Goal: Transaction & Acquisition: Purchase product/service

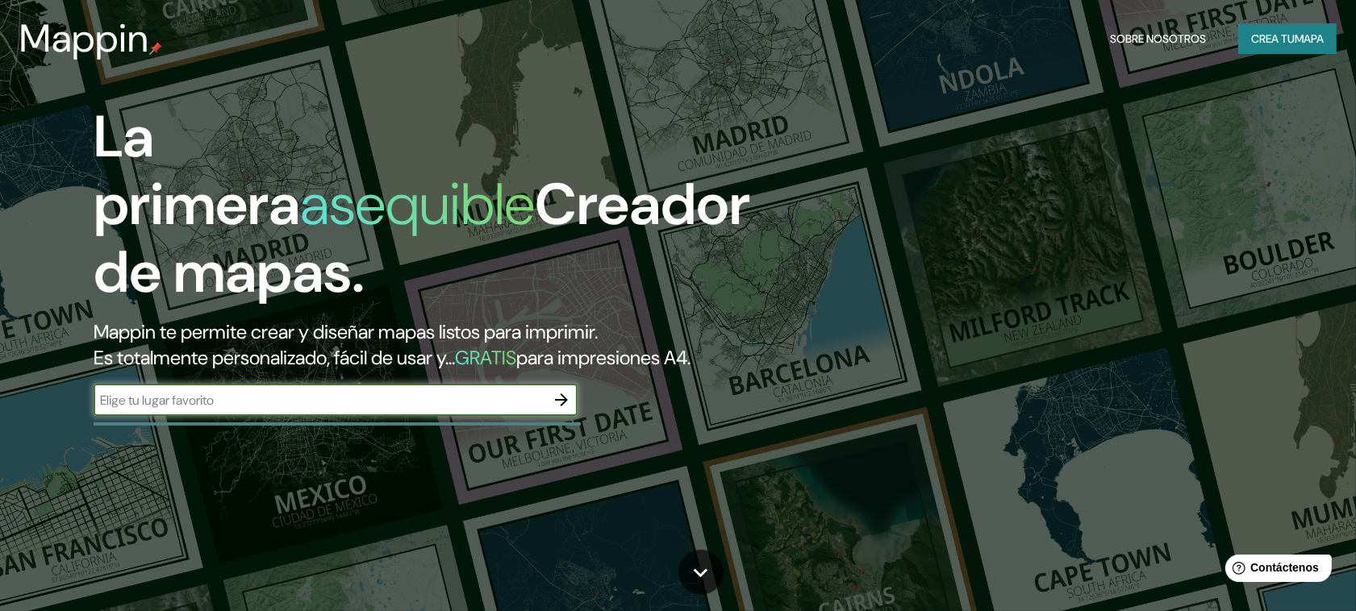
click at [1264, 40] on font "Crea tu" at bounding box center [1273, 38] width 44 height 15
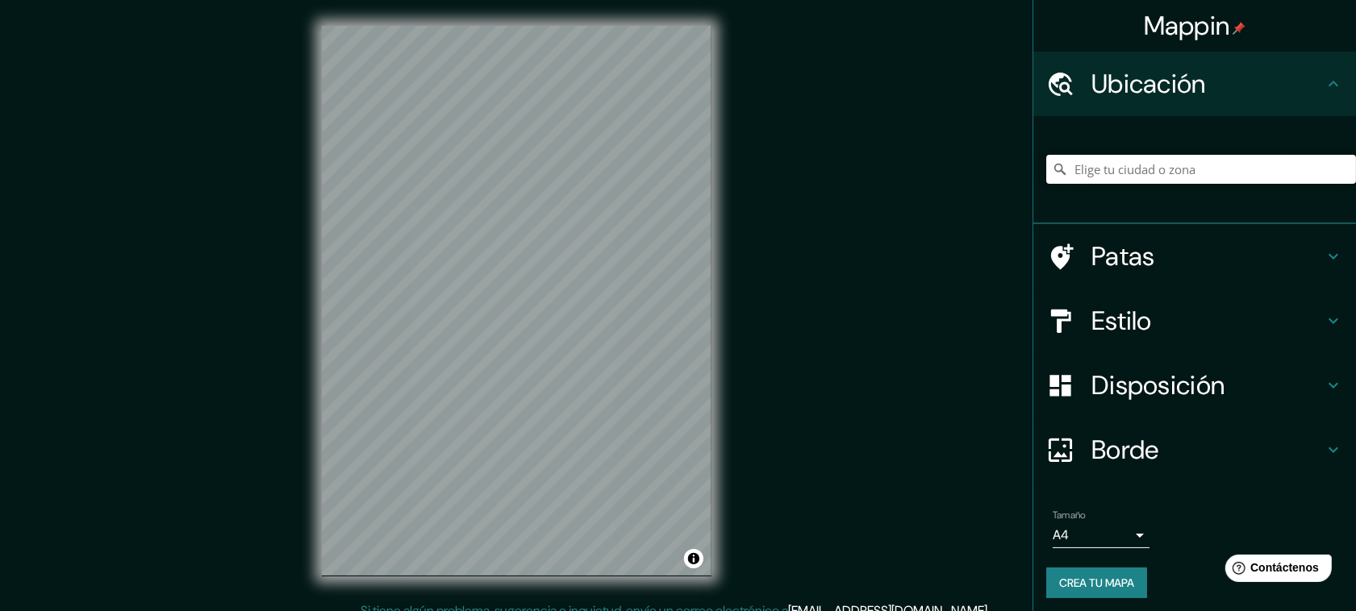
click at [1147, 166] on input "Elige tu ciudad o zona" at bounding box center [1201, 169] width 310 height 29
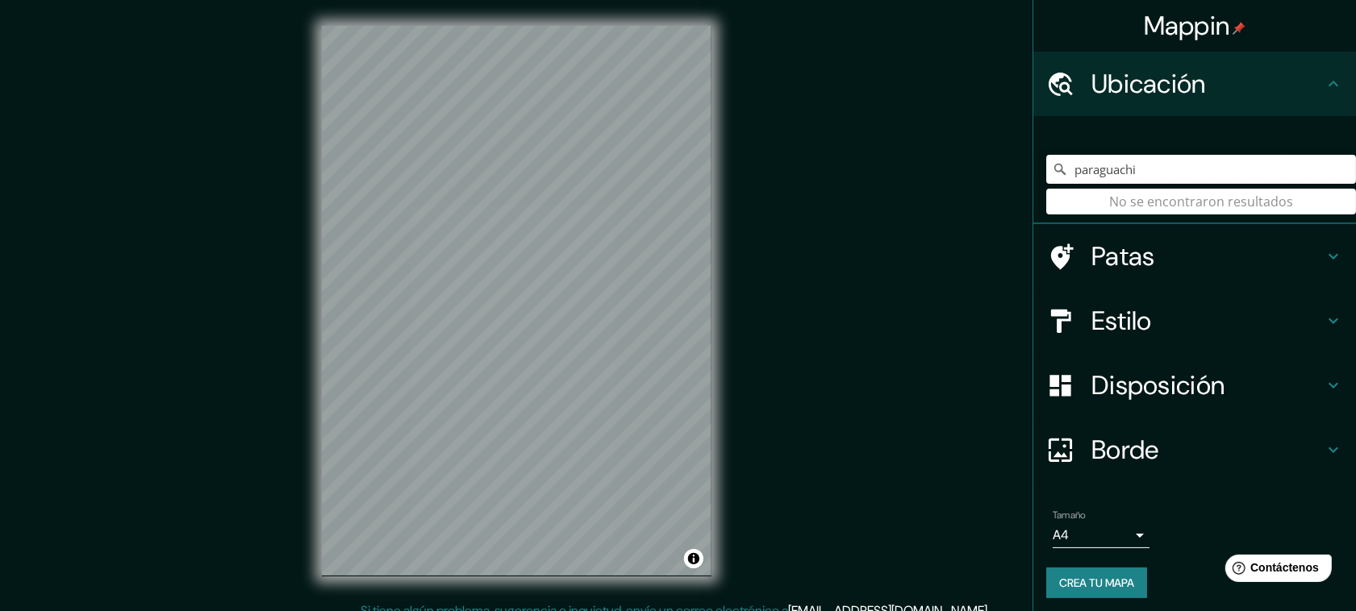
drag, startPoint x: 1168, startPoint y: 173, endPoint x: 1012, endPoint y: 178, distance: 155.7
click at [1012, 178] on div "Mappin Ubicación paraguachi No se encontraron resultados Patas Estilo Disposici…" at bounding box center [678, 313] width 1356 height 627
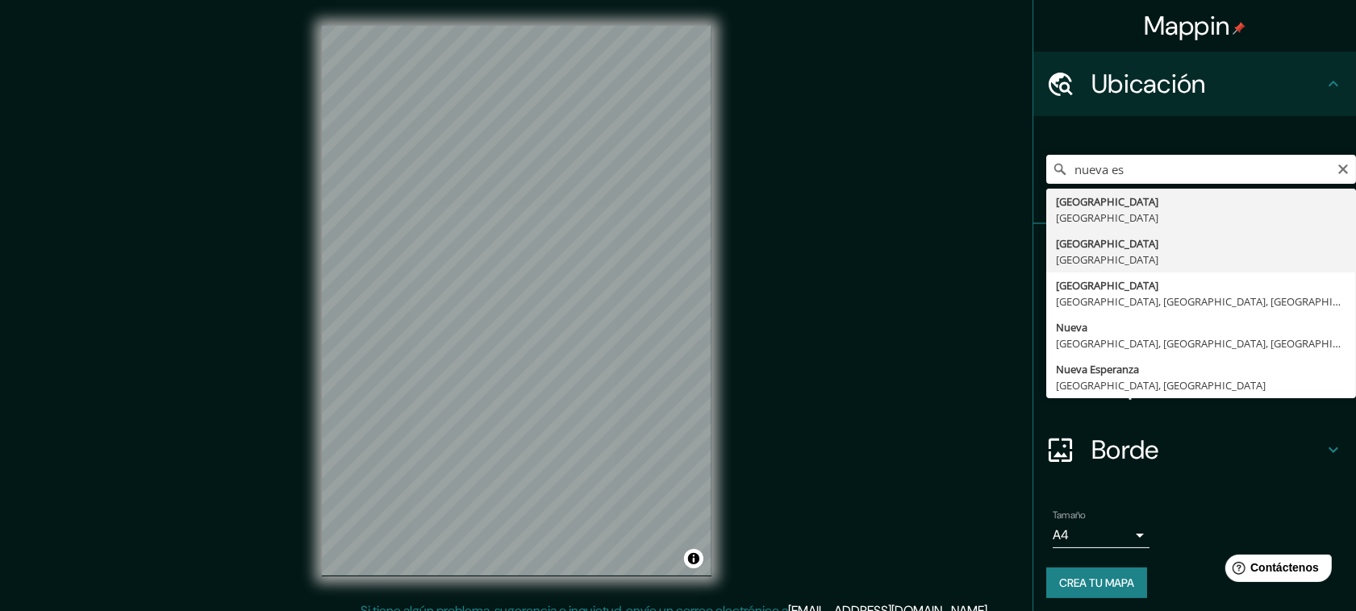
type input "Nueva Esparta, Venezuela"
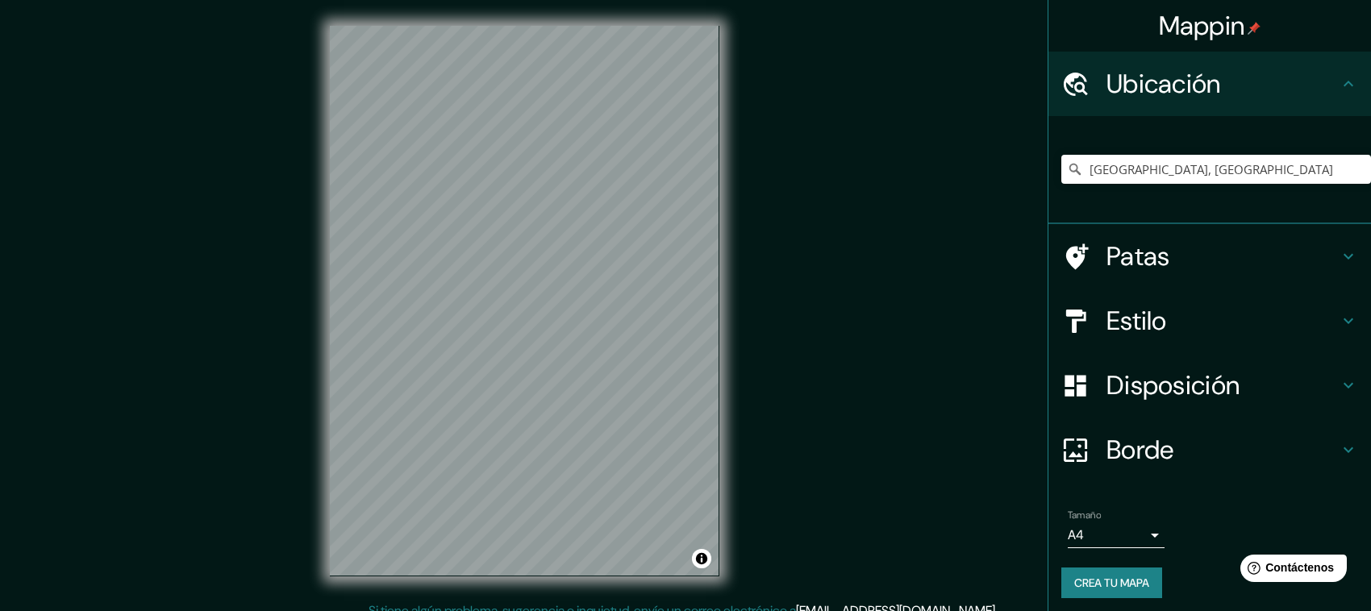
click at [1121, 535] on body "Mappin Ubicación Nueva Esparta, Venezuela Patas Estilo Disposición Borde Elige …" at bounding box center [685, 305] width 1371 height 611
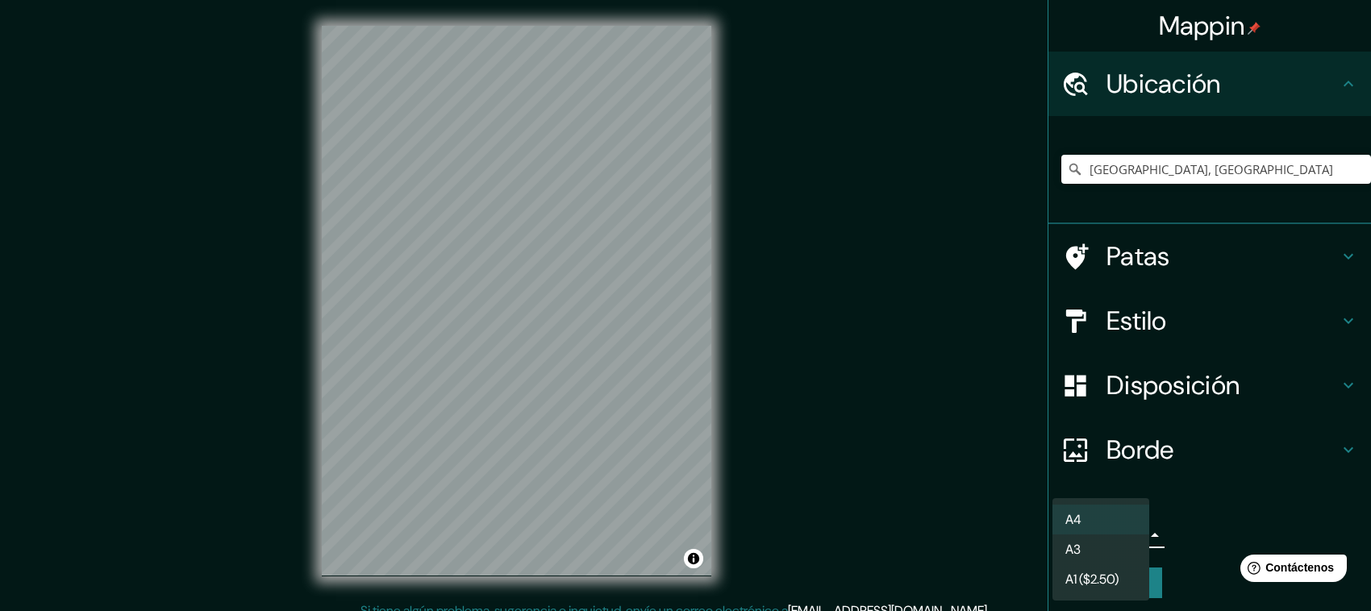
click at [1122, 547] on li "A3" at bounding box center [1100, 550] width 97 height 30
type input "a4"
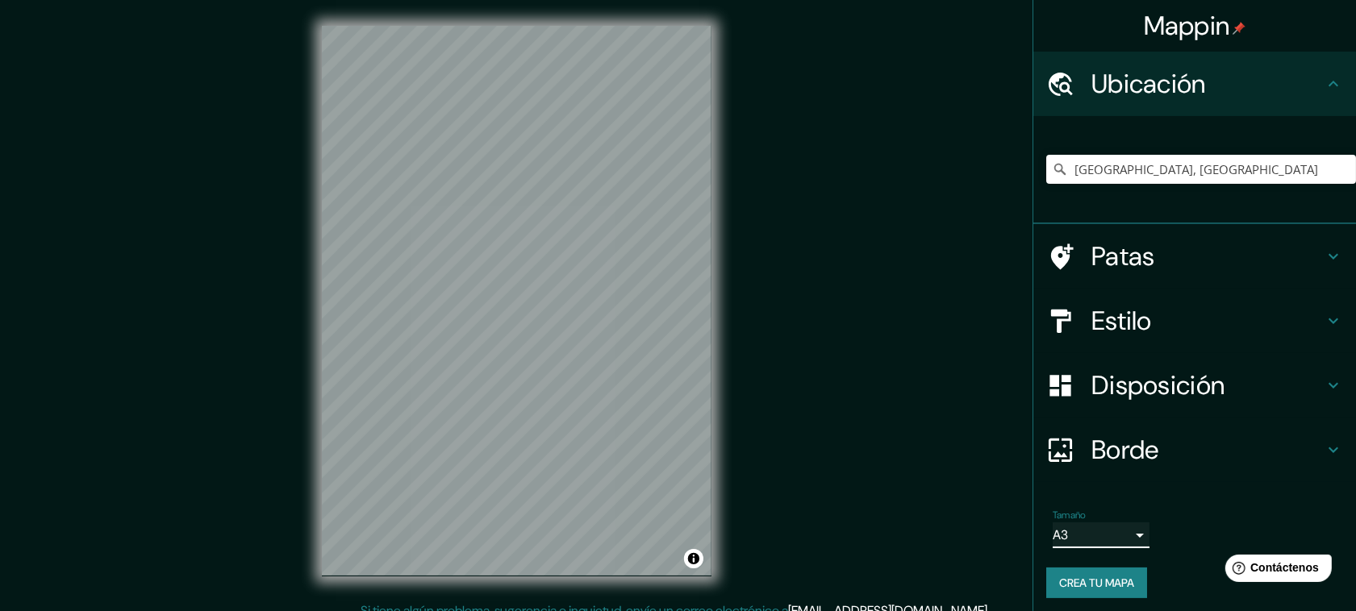
scroll to position [2, 0]
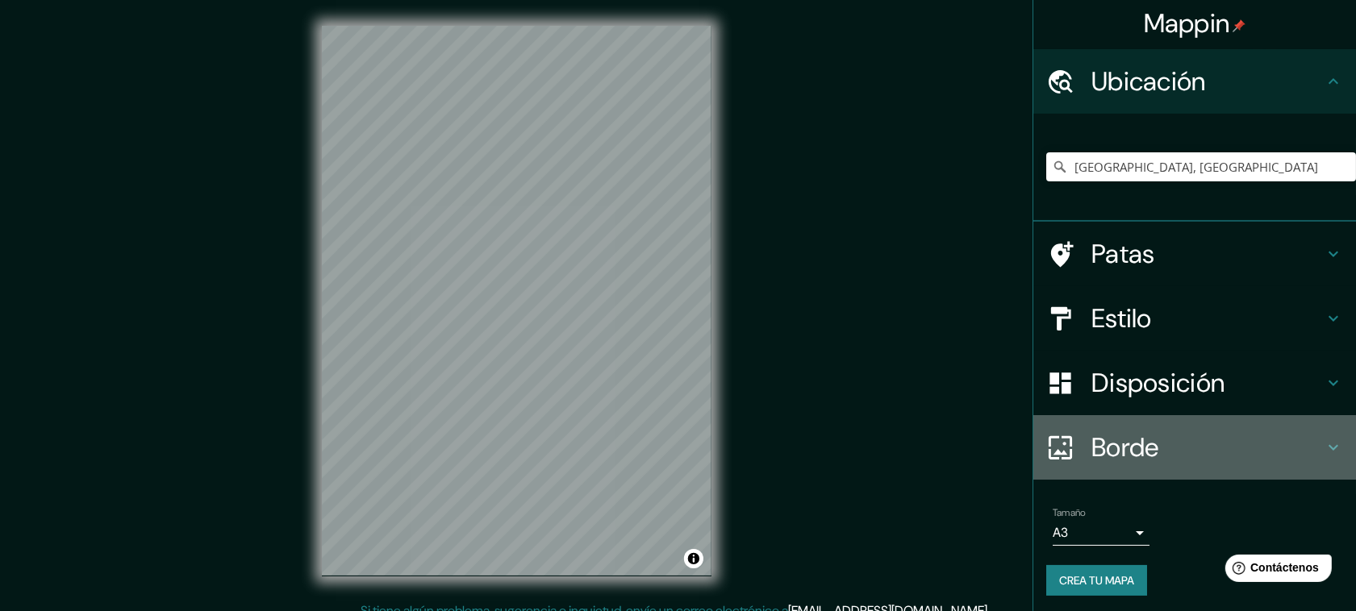
click at [1228, 427] on div "Borde" at bounding box center [1194, 447] width 323 height 65
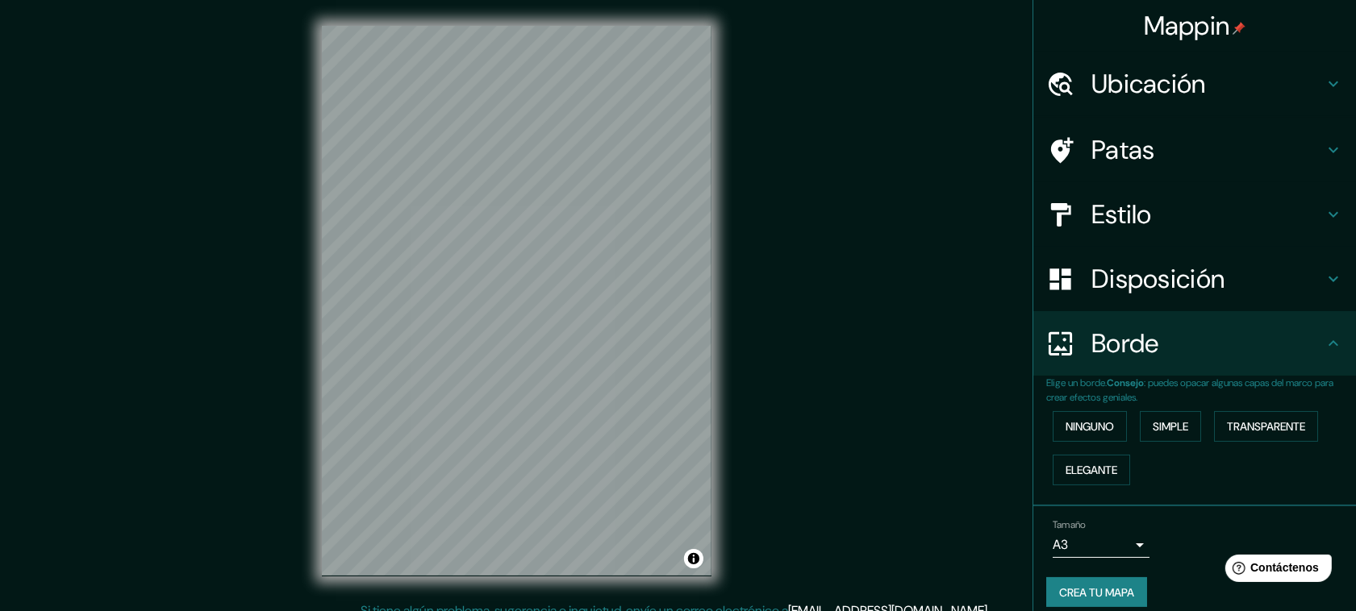
click at [1235, 332] on h4 "Borde" at bounding box center [1207, 343] width 232 height 32
click at [1250, 286] on h4 "Disposición" at bounding box center [1207, 279] width 232 height 32
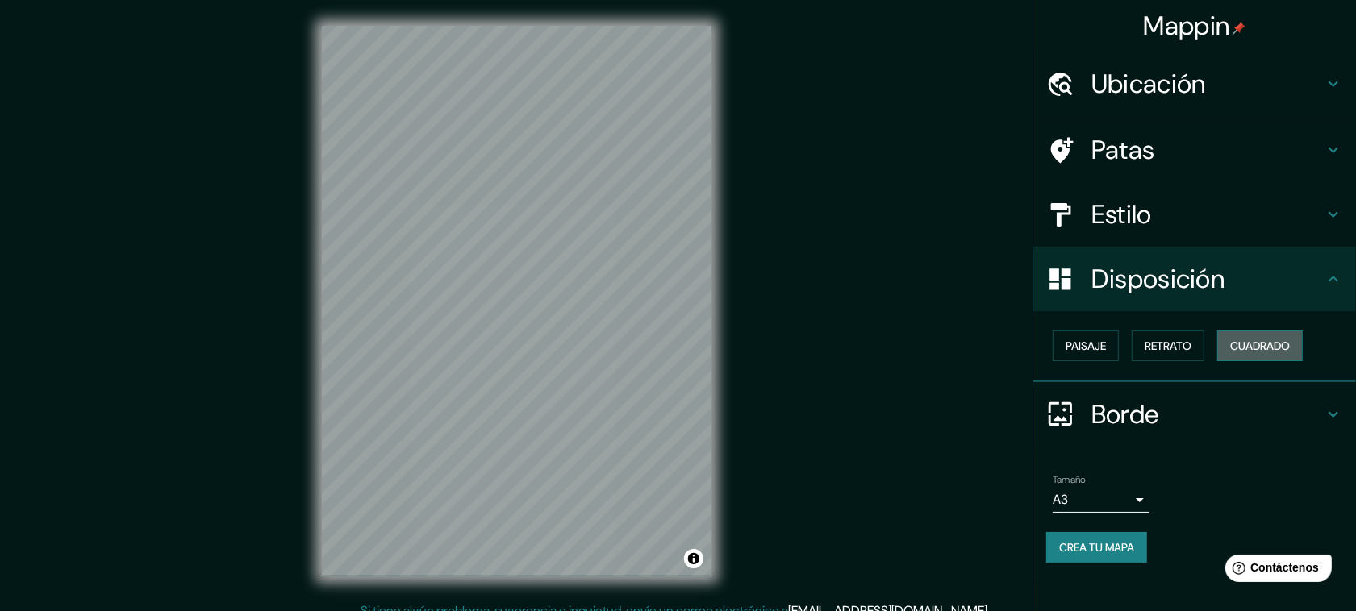
click at [1251, 347] on font "Cuadrado" at bounding box center [1260, 346] width 60 height 15
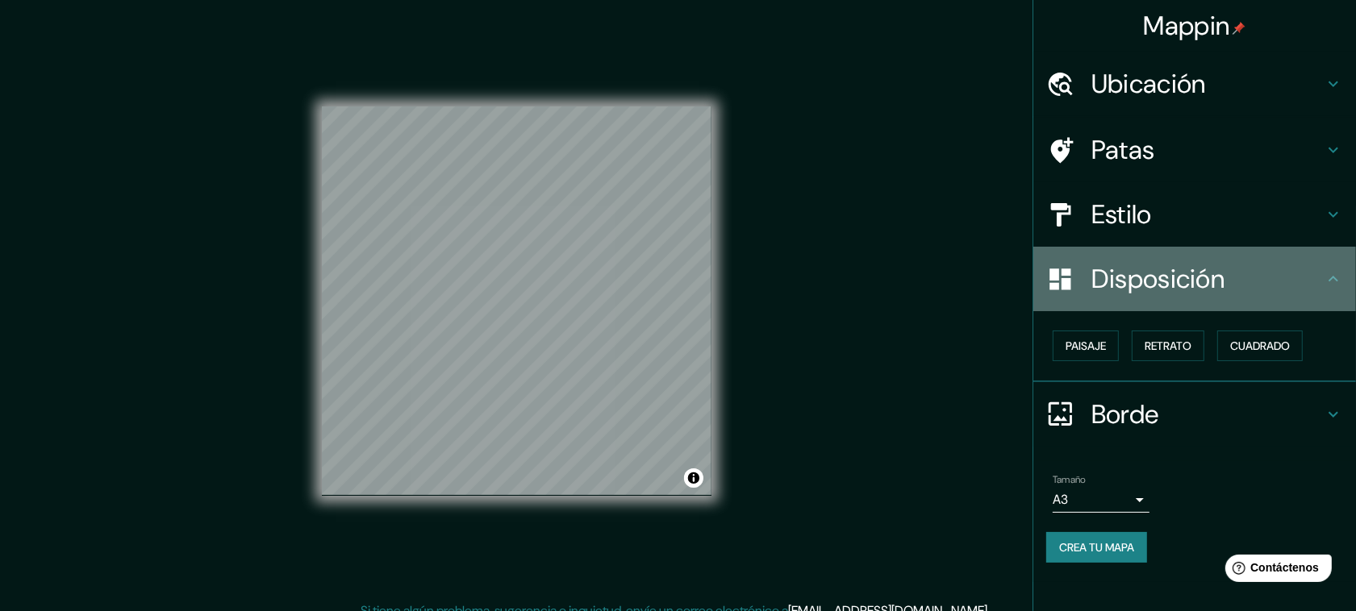
click at [1251, 289] on h4 "Disposición" at bounding box center [1207, 279] width 232 height 32
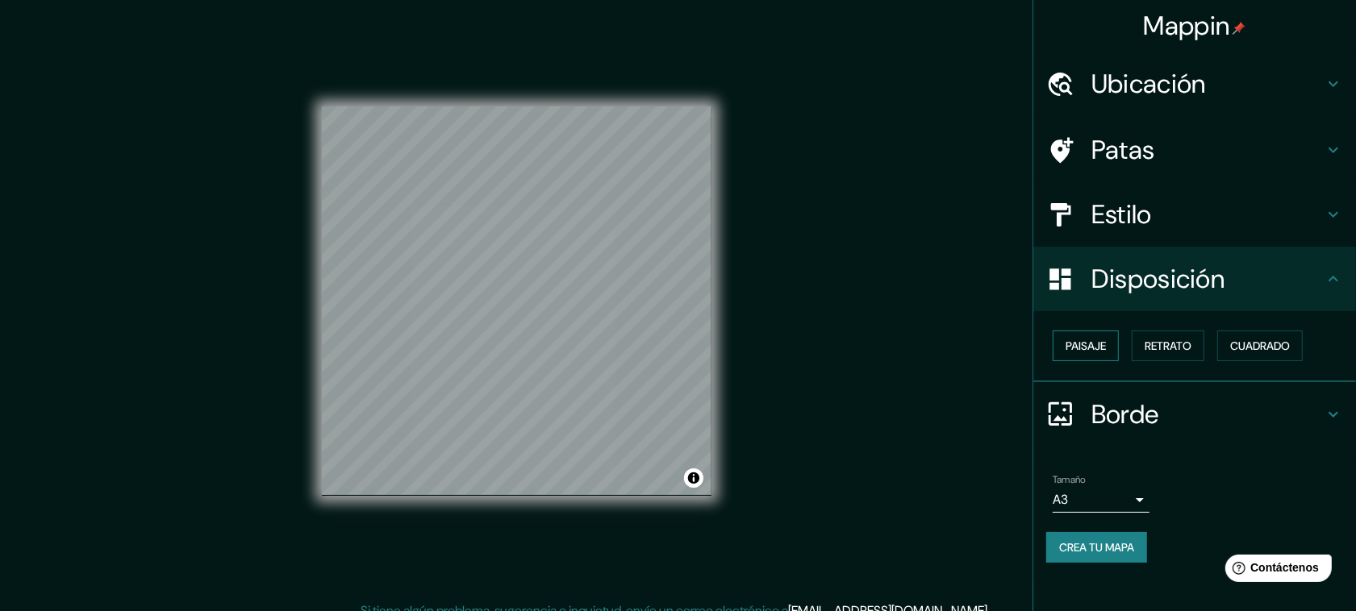
click at [1110, 352] on button "Paisaje" at bounding box center [1085, 346] width 66 height 31
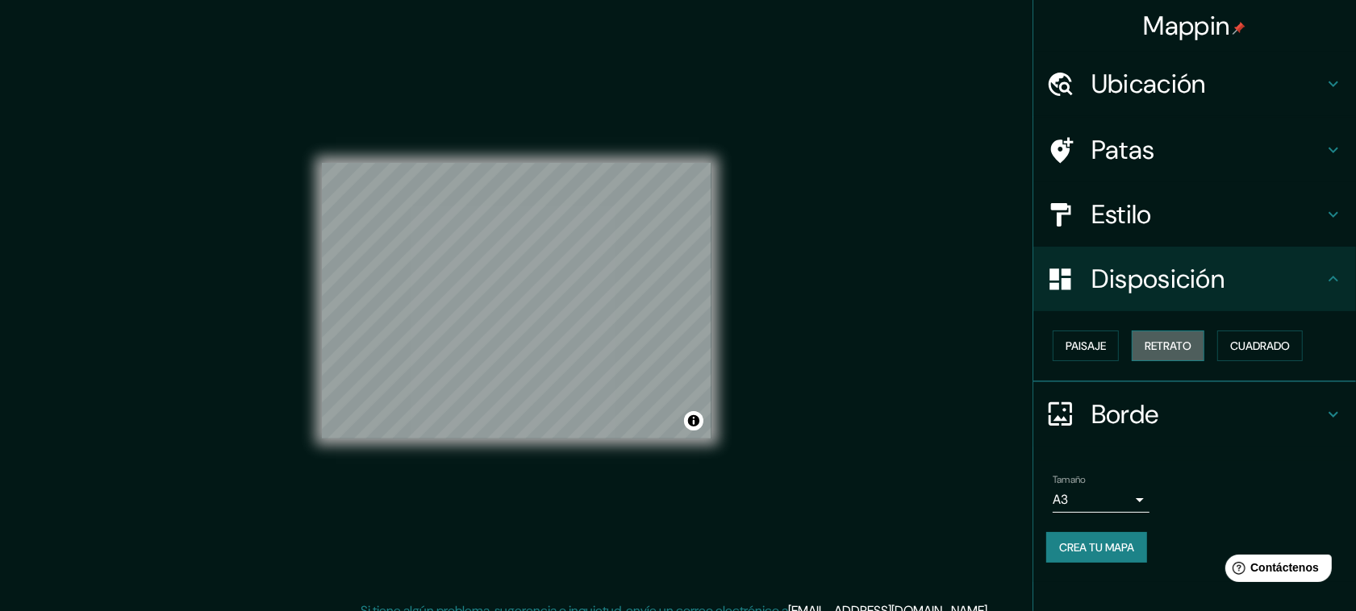
click at [1170, 344] on font "Retrato" at bounding box center [1167, 346] width 47 height 15
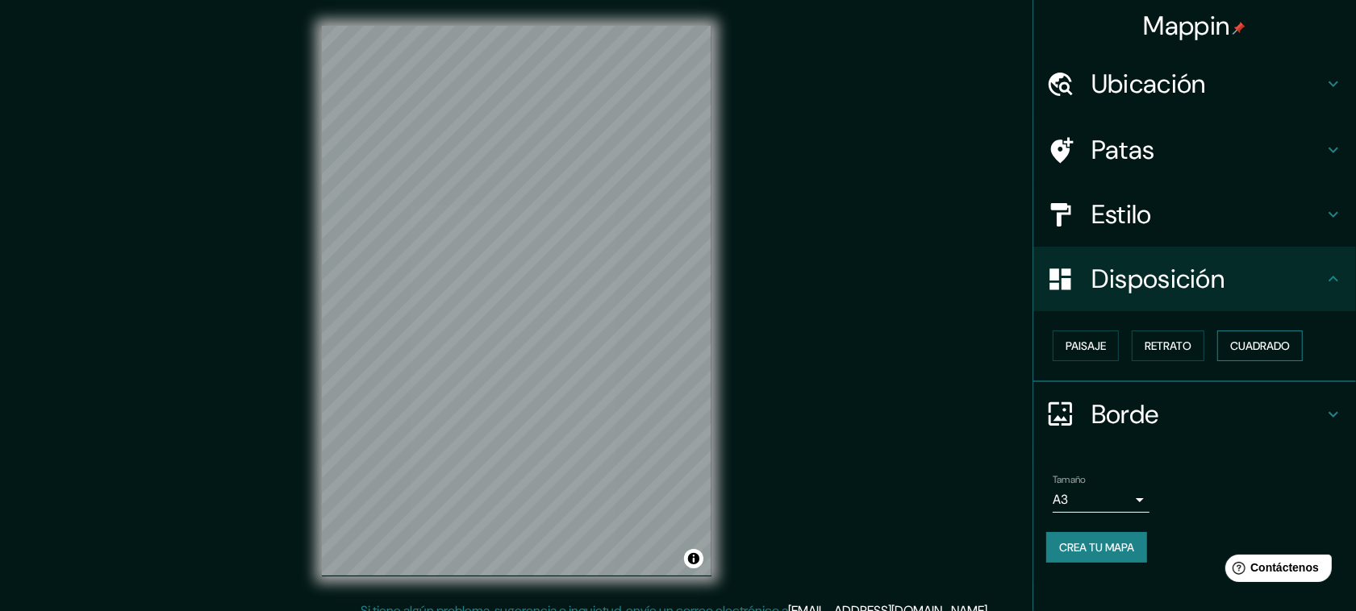
click at [1247, 348] on font "Cuadrado" at bounding box center [1260, 346] width 60 height 15
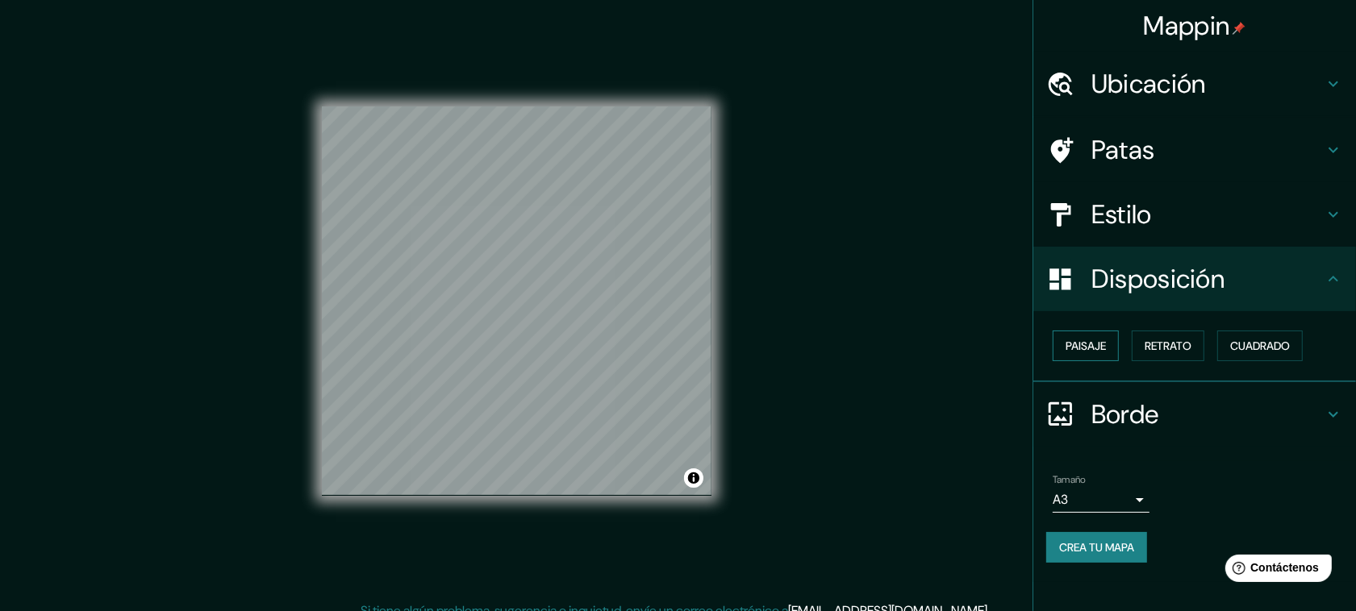
click at [1118, 348] on button "Paisaje" at bounding box center [1085, 346] width 66 height 31
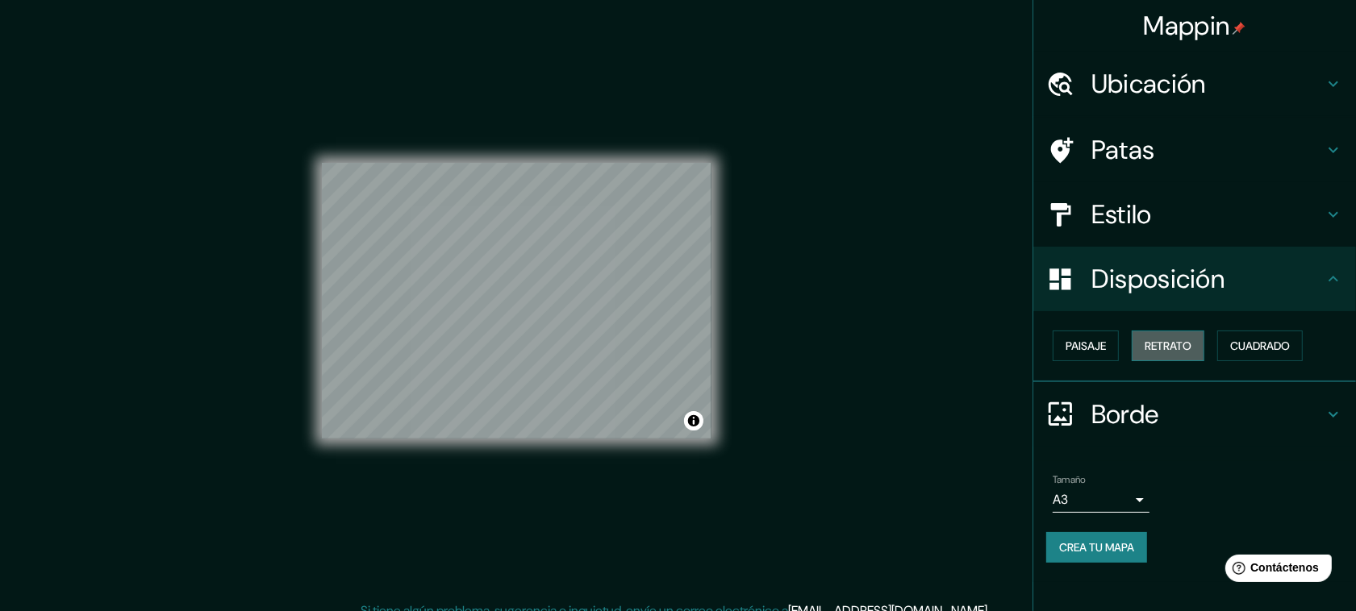
click at [1169, 348] on font "Retrato" at bounding box center [1167, 346] width 47 height 15
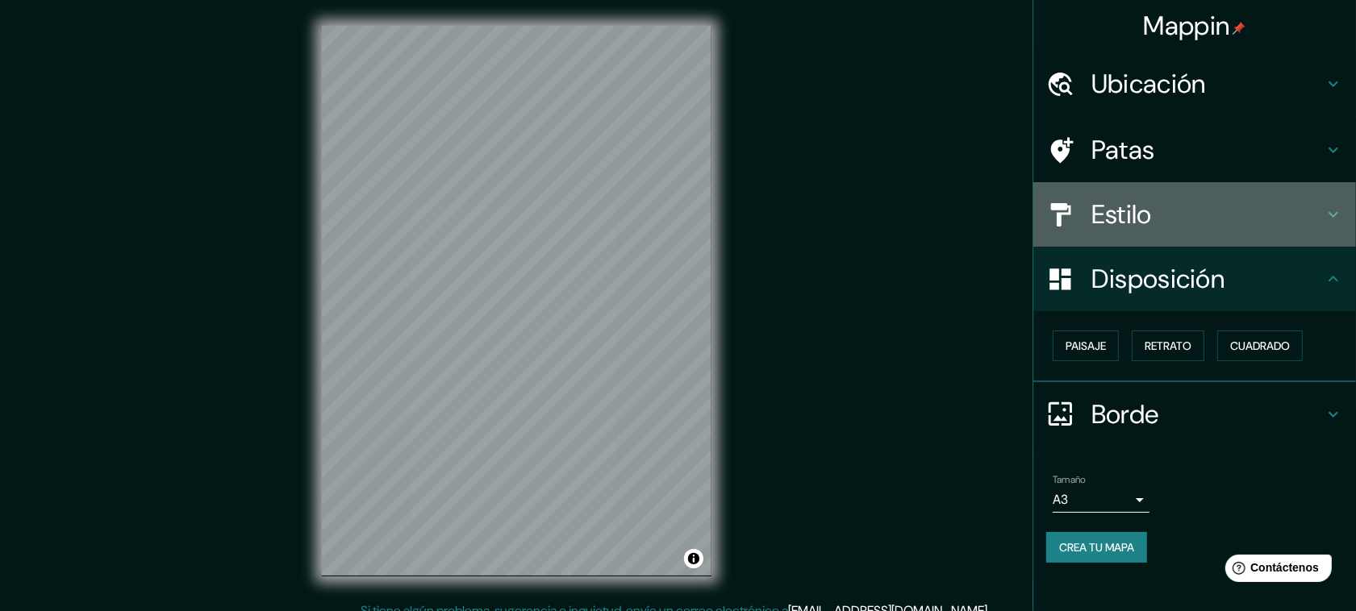
click at [1254, 223] on h4 "Estilo" at bounding box center [1207, 214] width 232 height 32
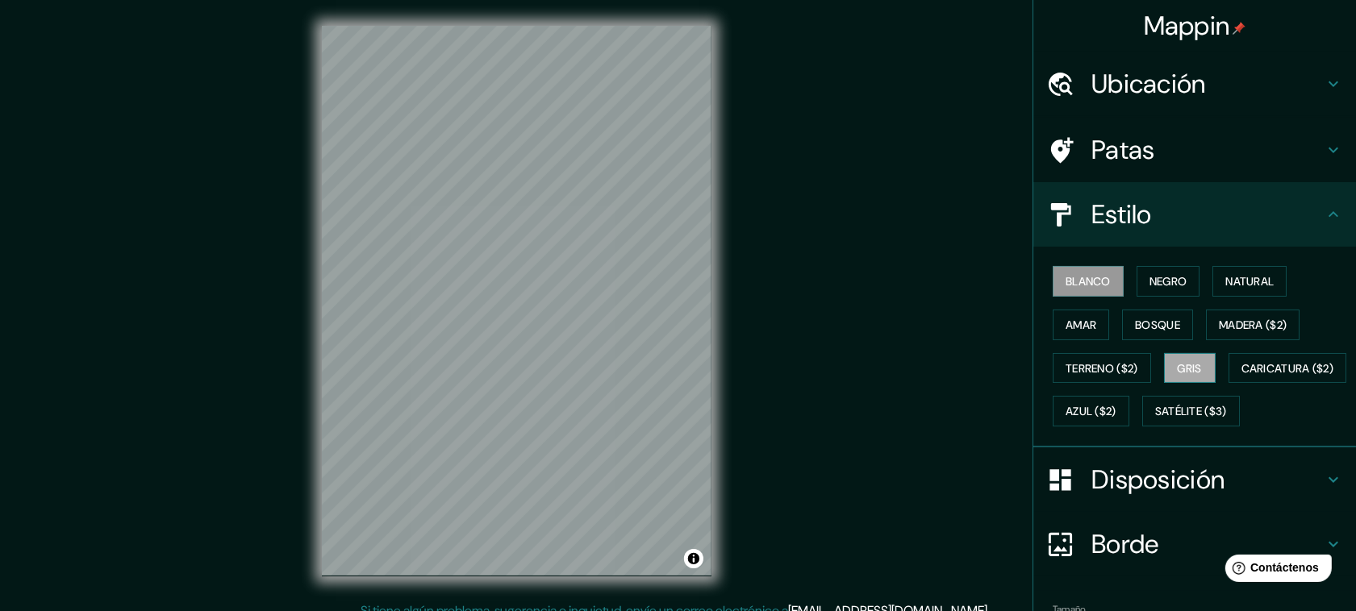
click at [1193, 361] on button "Gris" at bounding box center [1190, 368] width 52 height 31
click at [1172, 288] on font "Negro" at bounding box center [1168, 281] width 38 height 21
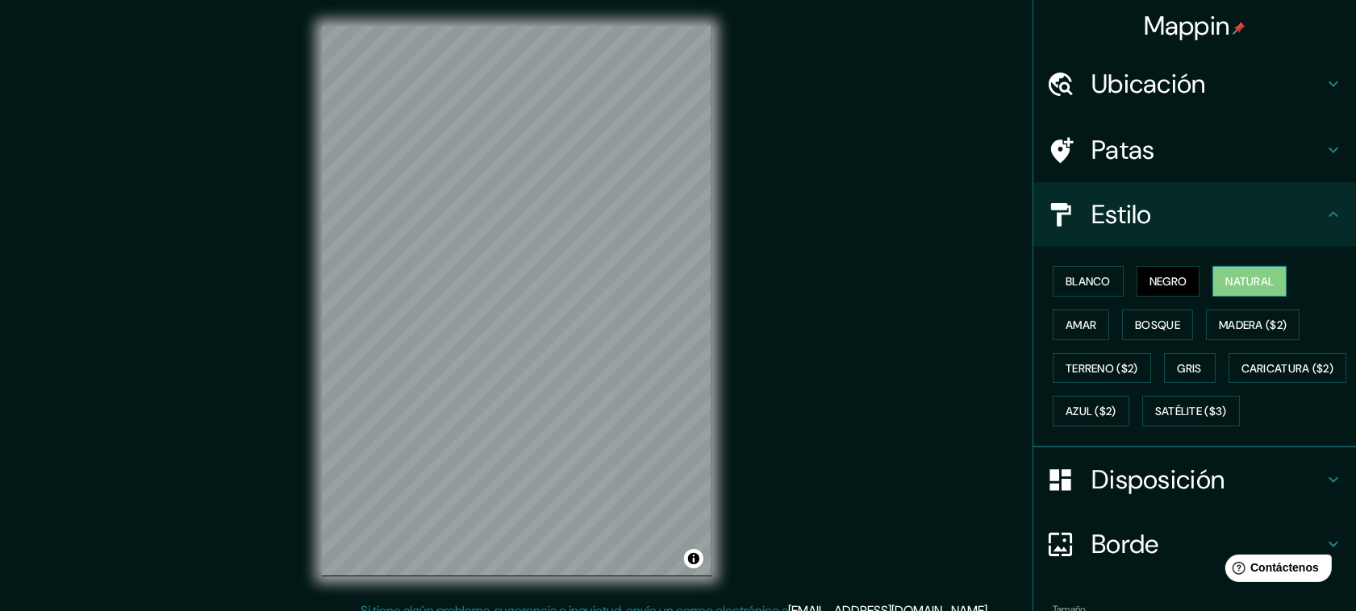
click at [1230, 281] on font "Natural" at bounding box center [1249, 281] width 48 height 15
click at [1174, 281] on font "Negro" at bounding box center [1168, 281] width 38 height 15
click at [1143, 318] on font "Bosque" at bounding box center [1157, 325] width 45 height 15
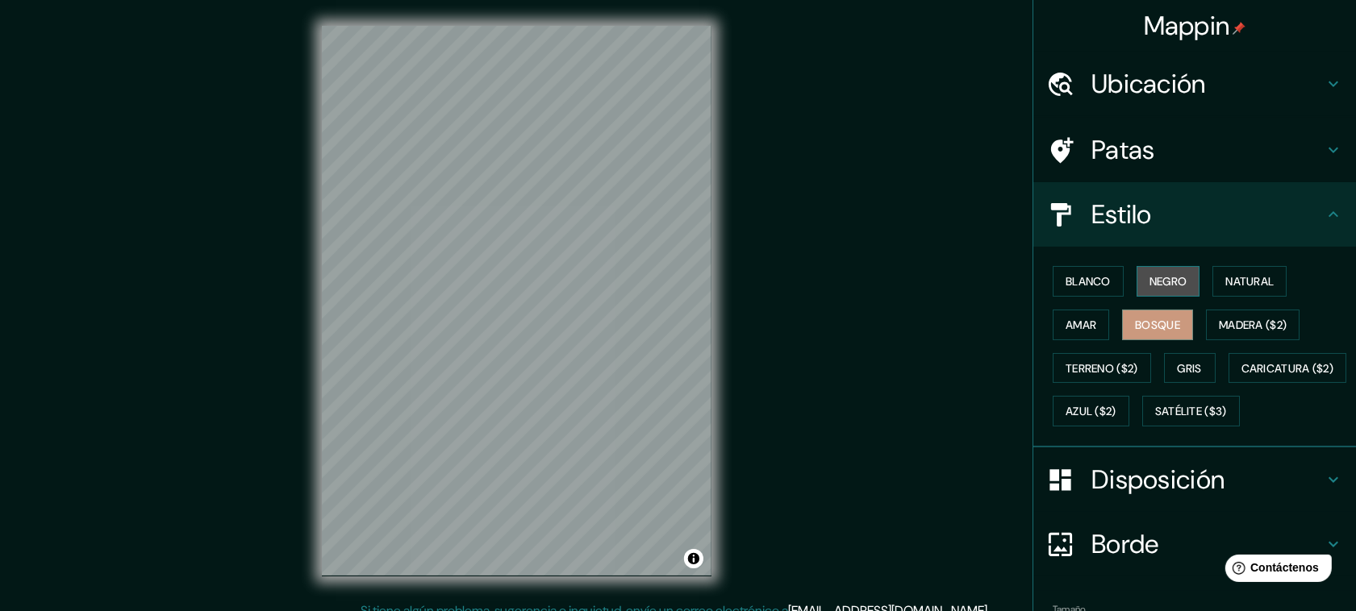
click at [1153, 280] on font "Negro" at bounding box center [1168, 281] width 38 height 15
click at [1151, 310] on button "Bosque" at bounding box center [1157, 325] width 71 height 31
click at [1150, 274] on font "Negro" at bounding box center [1168, 281] width 38 height 15
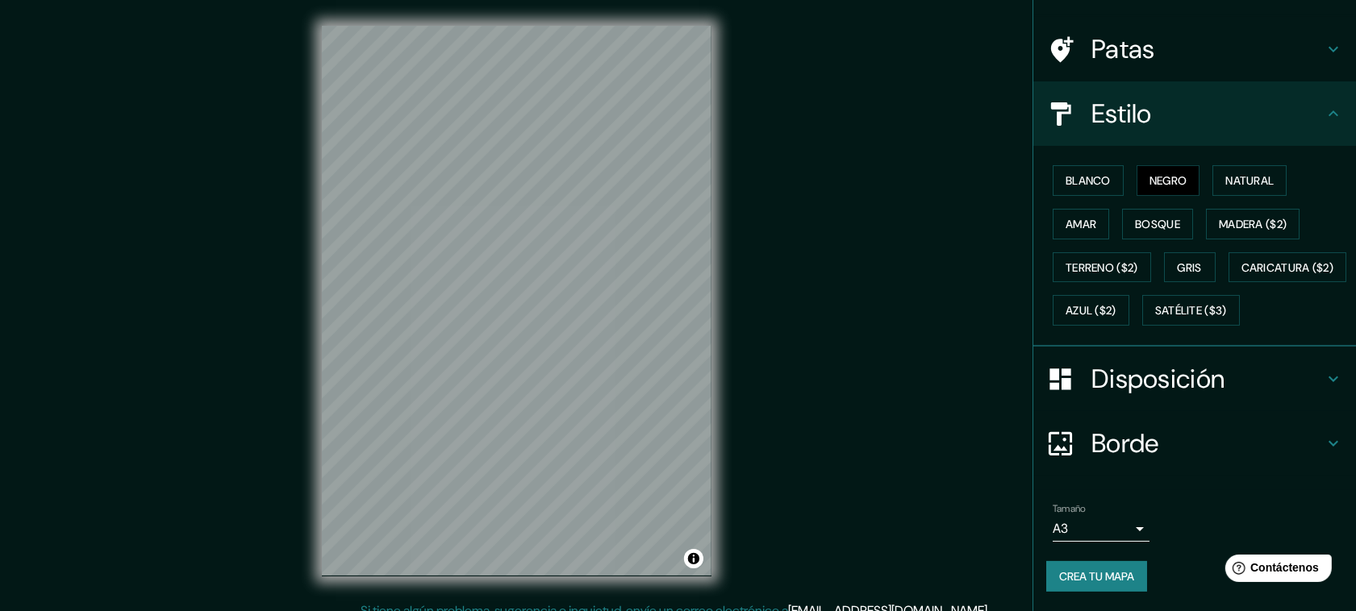
scroll to position [139, 0]
click at [1114, 571] on font "Crea tu mapa" at bounding box center [1096, 576] width 75 height 15
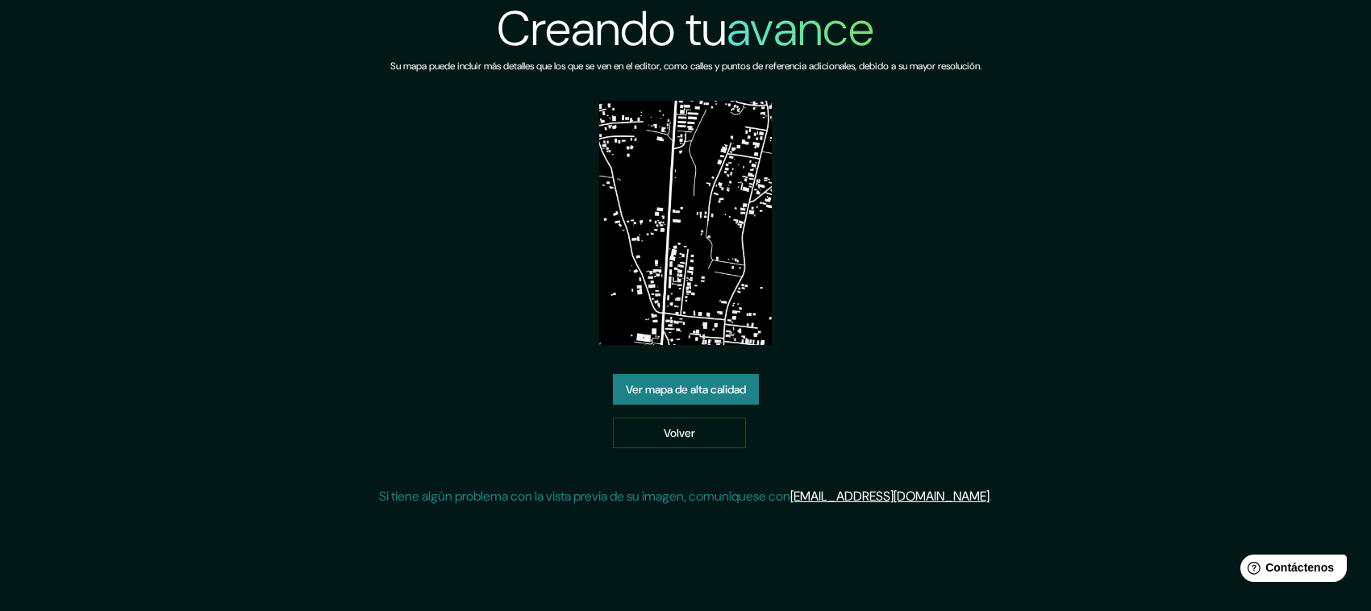
click at [663, 389] on font "Ver mapa de alta calidad" at bounding box center [686, 389] width 120 height 15
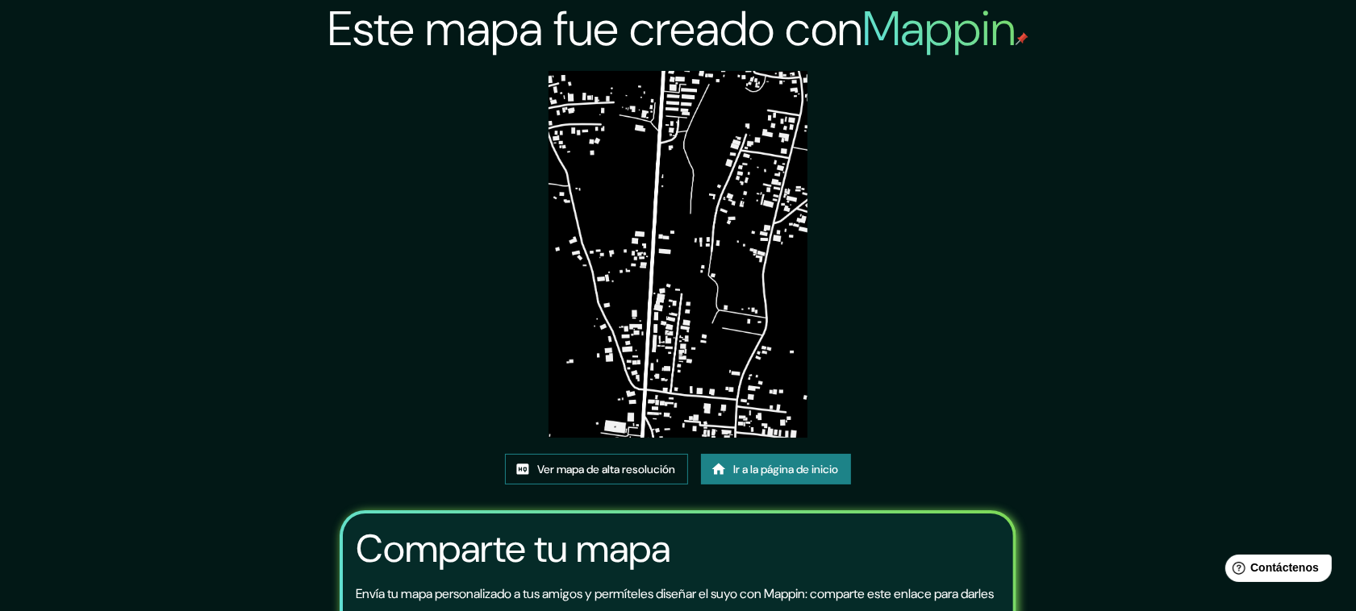
click at [622, 469] on font "Ver mapa de alta resolución" at bounding box center [606, 469] width 138 height 15
click at [635, 469] on font "Ver mapa de alta resolución" at bounding box center [606, 469] width 138 height 15
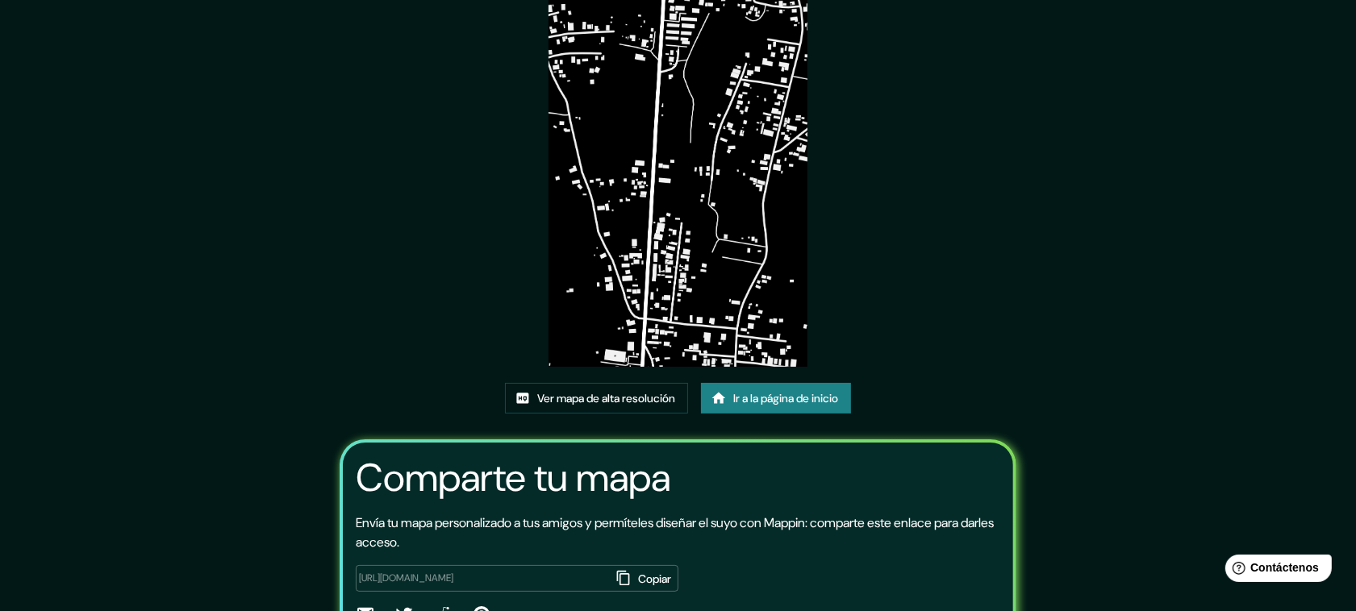
scroll to position [160, 0]
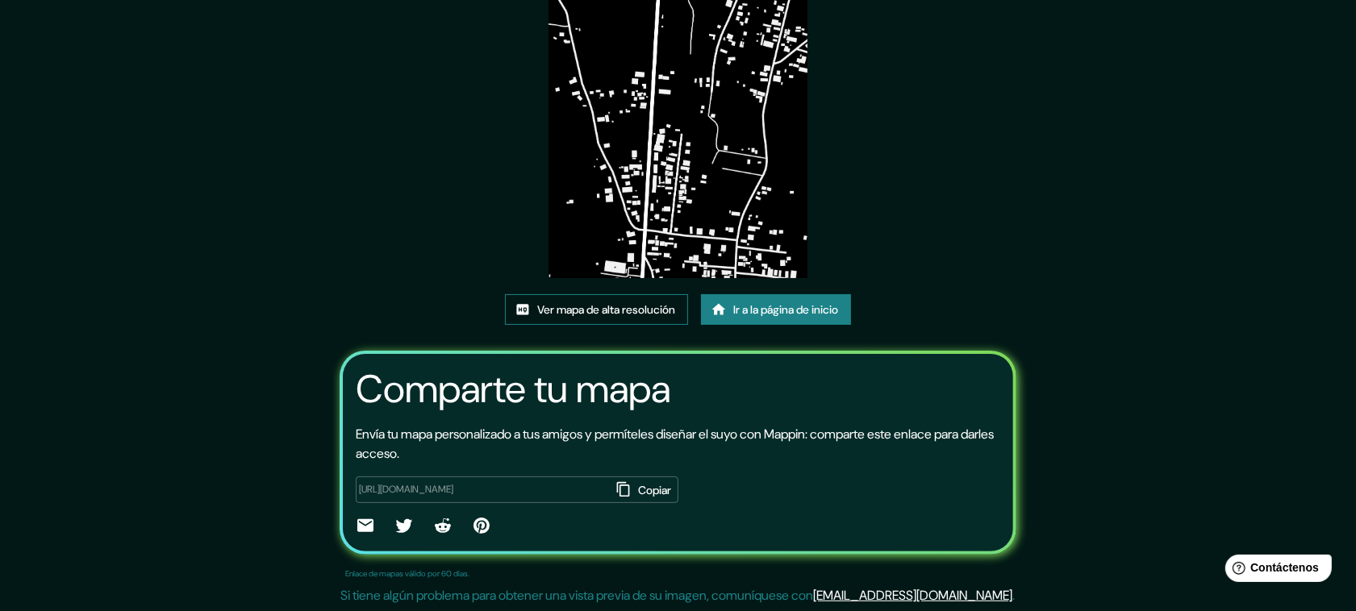
click at [598, 309] on font "Ver mapa de alta resolución" at bounding box center [606, 309] width 138 height 15
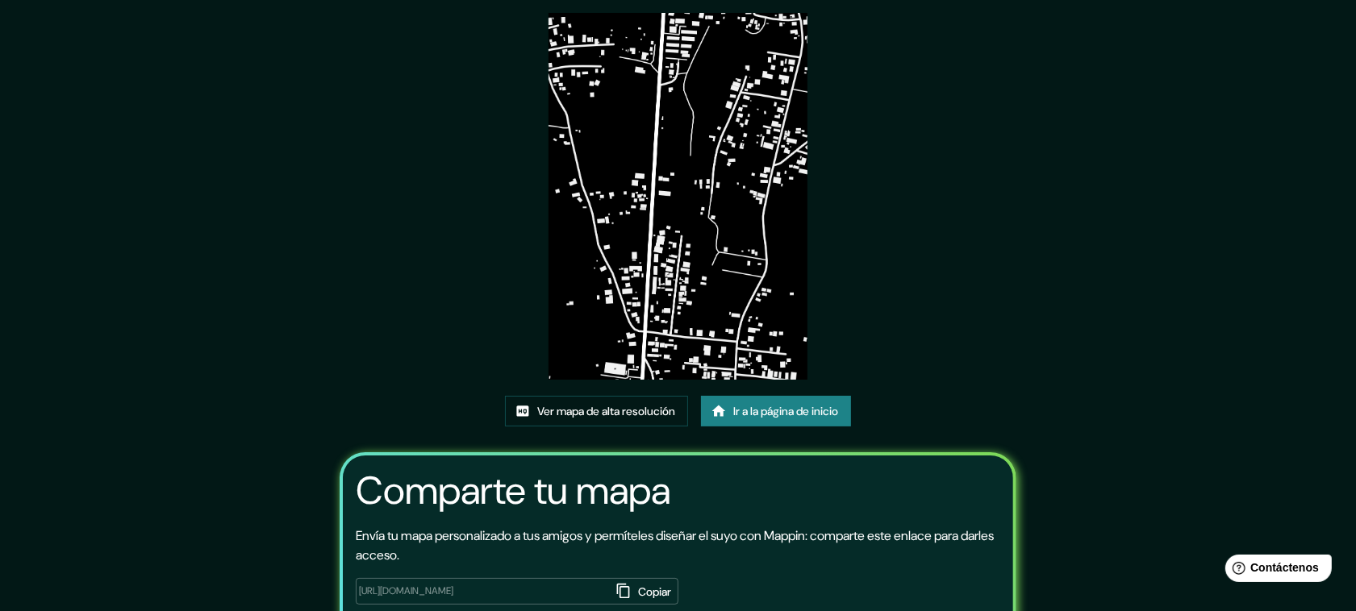
scroll to position [0, 0]
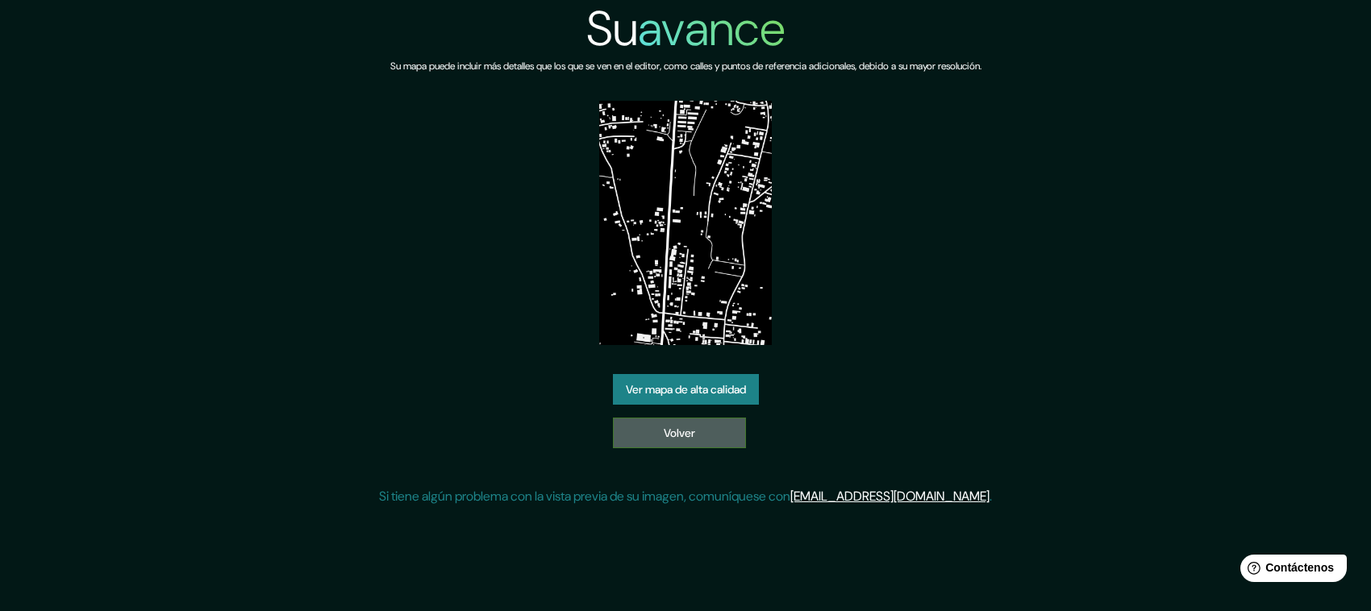
click at [639, 425] on link "Volver" at bounding box center [679, 433] width 133 height 31
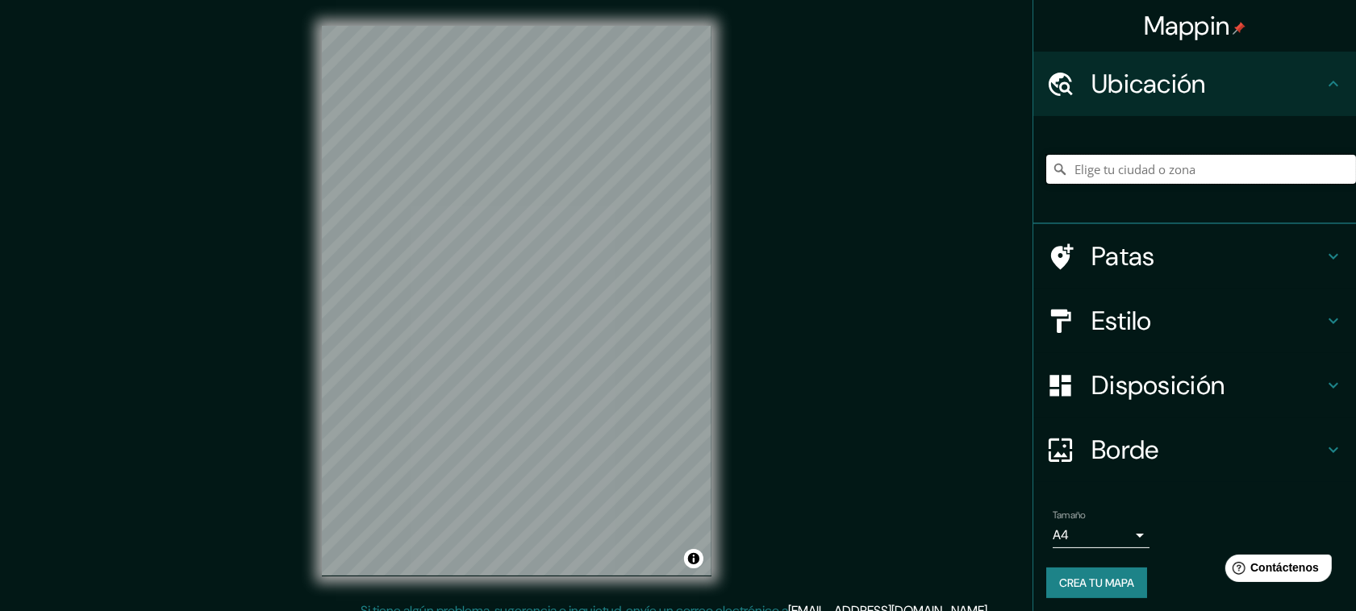
click at [1215, 157] on input "Elige tu ciudad o zona" at bounding box center [1201, 169] width 310 height 29
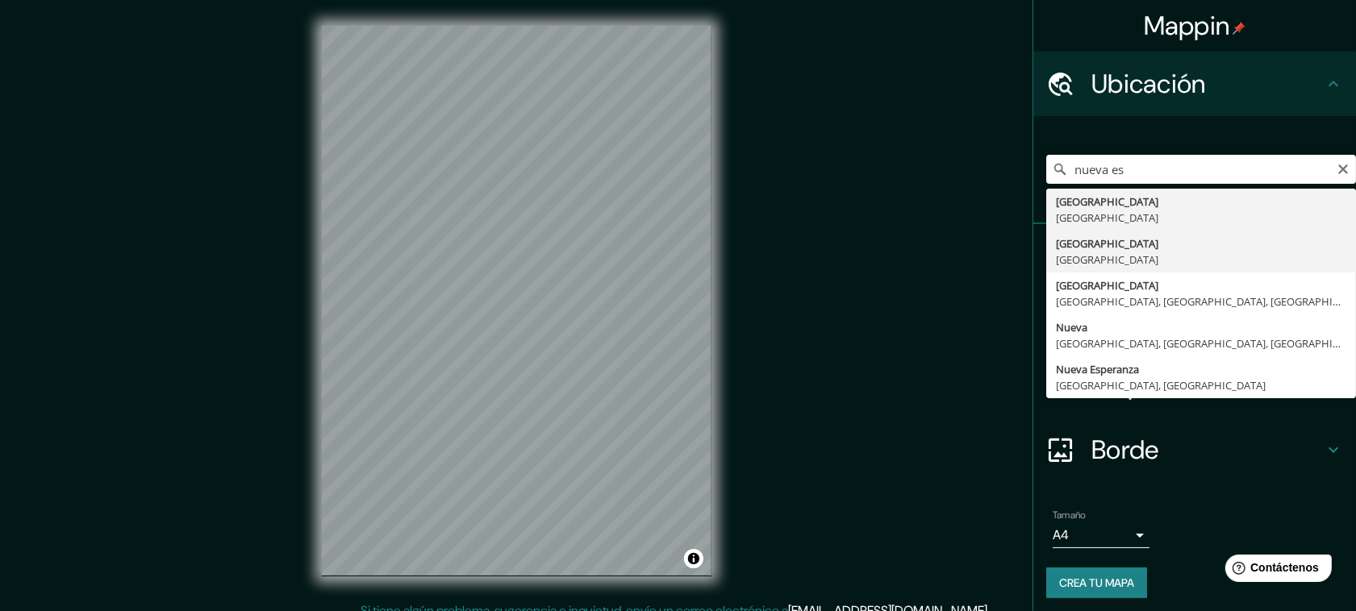
type input "Nueva Esparta, Venezuela"
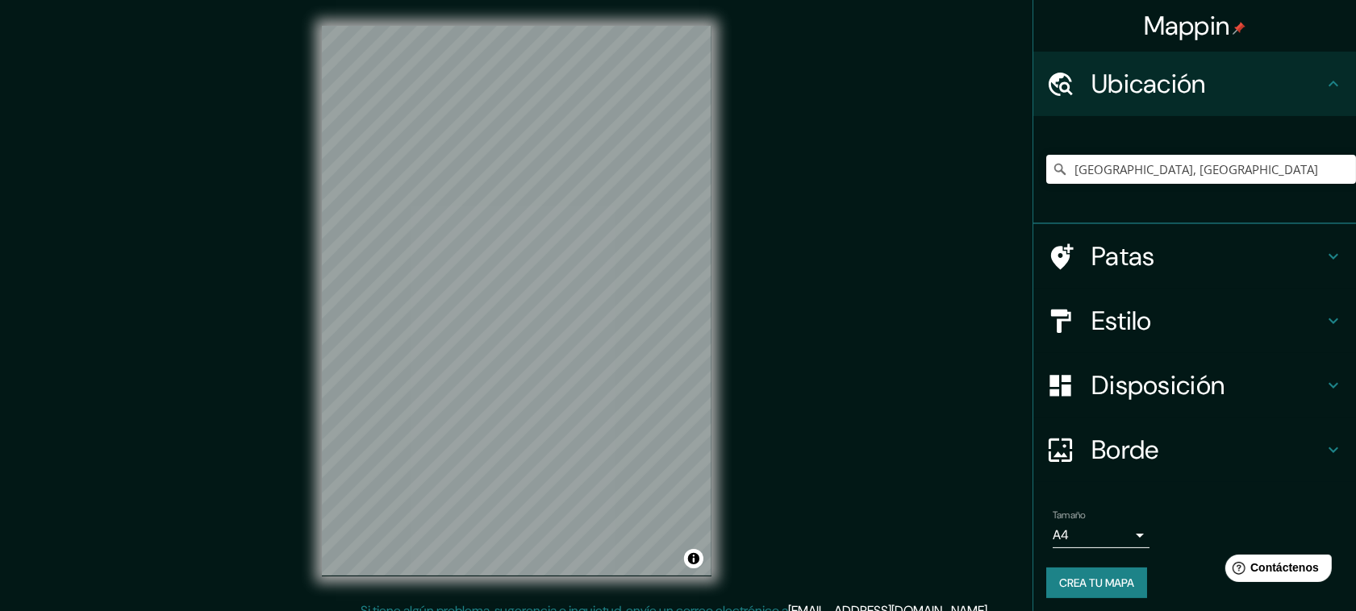
click at [573, 586] on div "© Mapbox © OpenStreetMap Improve this map" at bounding box center [516, 301] width 441 height 602
click at [1228, 440] on h4 "Borde" at bounding box center [1207, 450] width 232 height 32
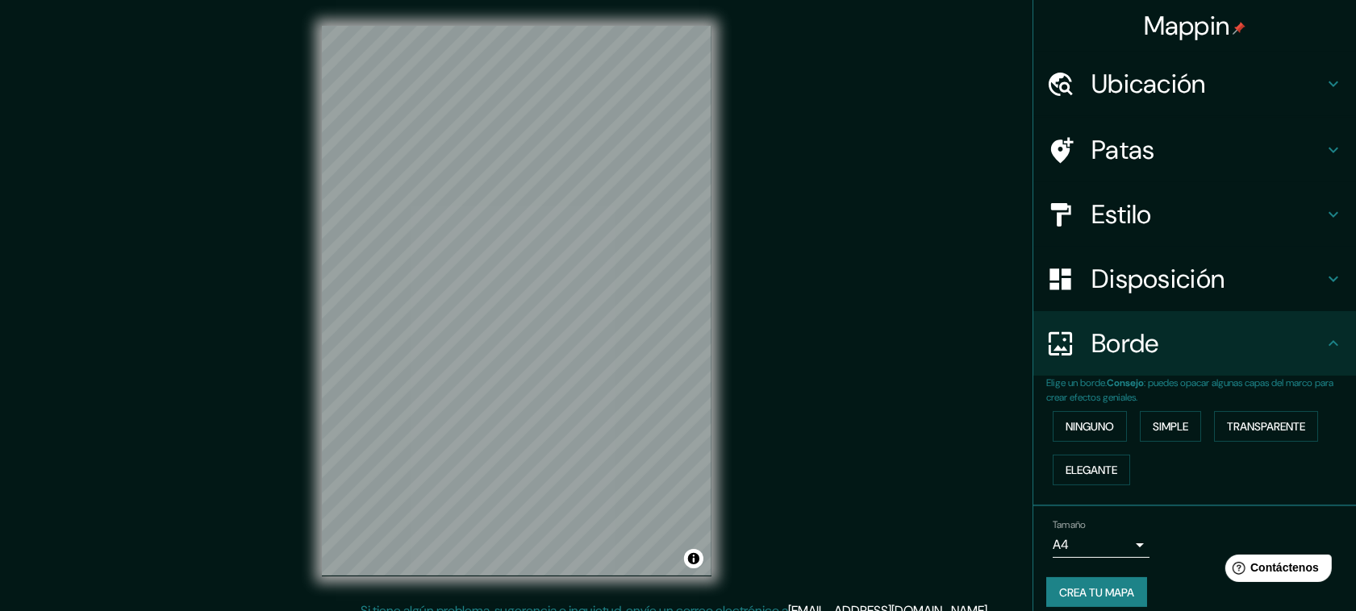
click at [1224, 333] on h4 "Borde" at bounding box center [1207, 343] width 232 height 32
click at [1232, 281] on h4 "Disposición" at bounding box center [1207, 279] width 232 height 32
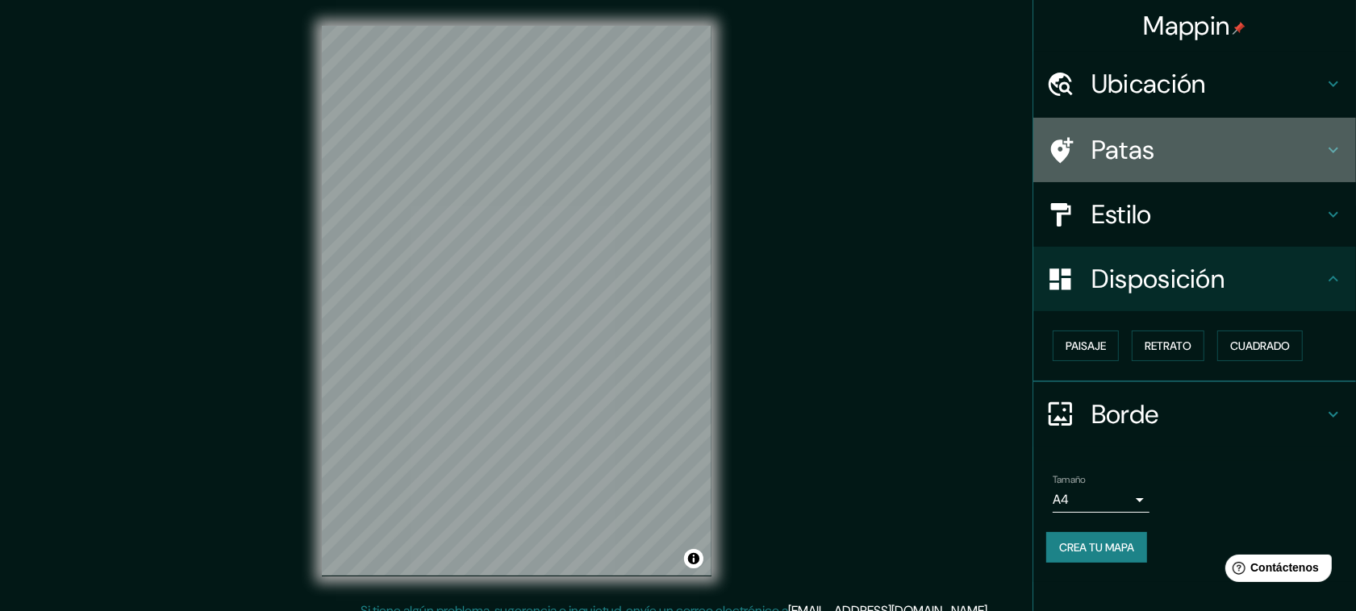
click at [1223, 165] on h4 "Patas" at bounding box center [1207, 150] width 232 height 32
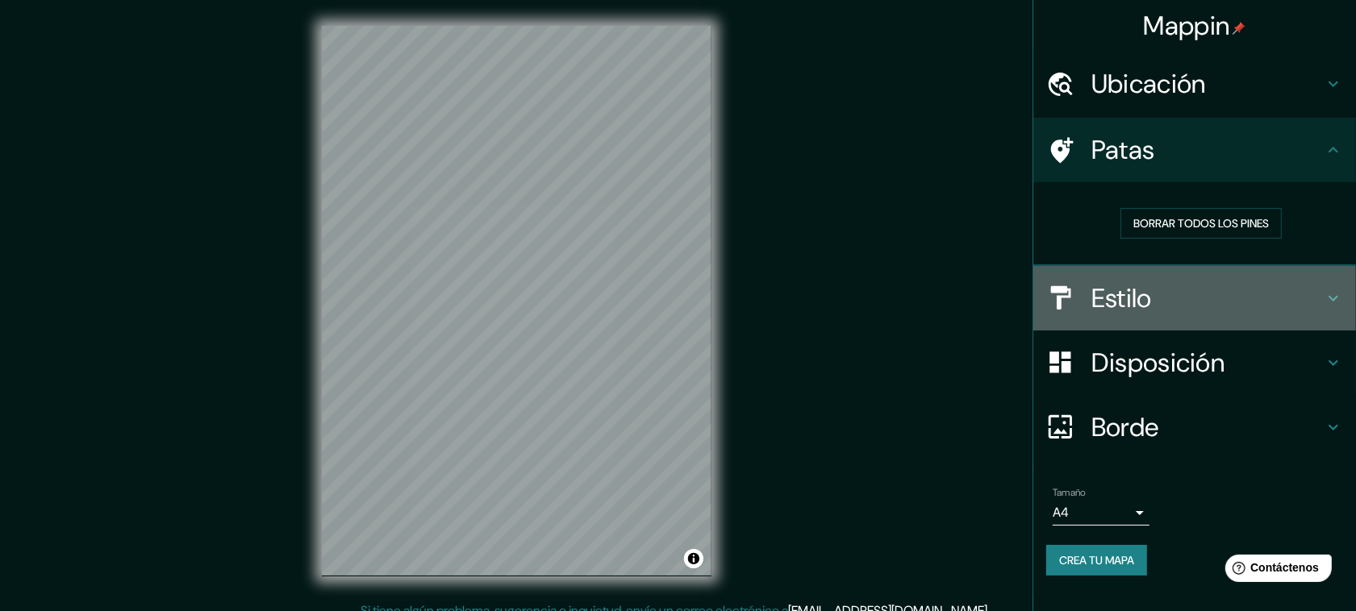
click at [1179, 282] on h4 "Estilo" at bounding box center [1207, 298] width 232 height 32
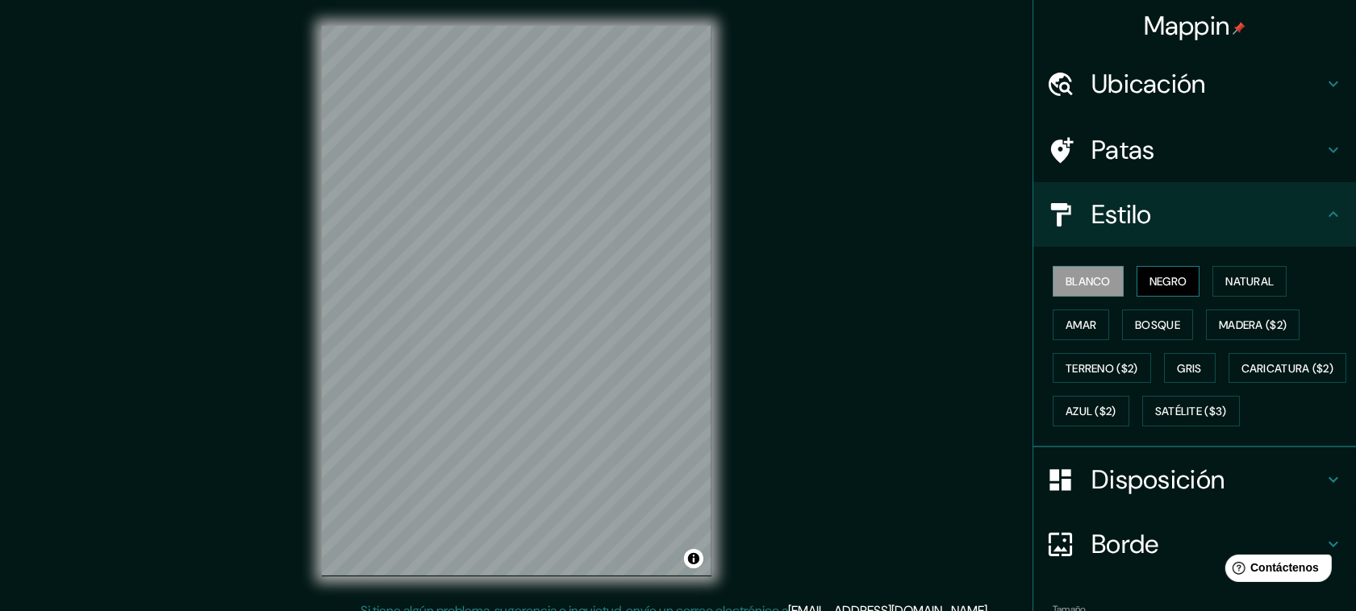
click at [1167, 277] on font "Negro" at bounding box center [1168, 281] width 38 height 15
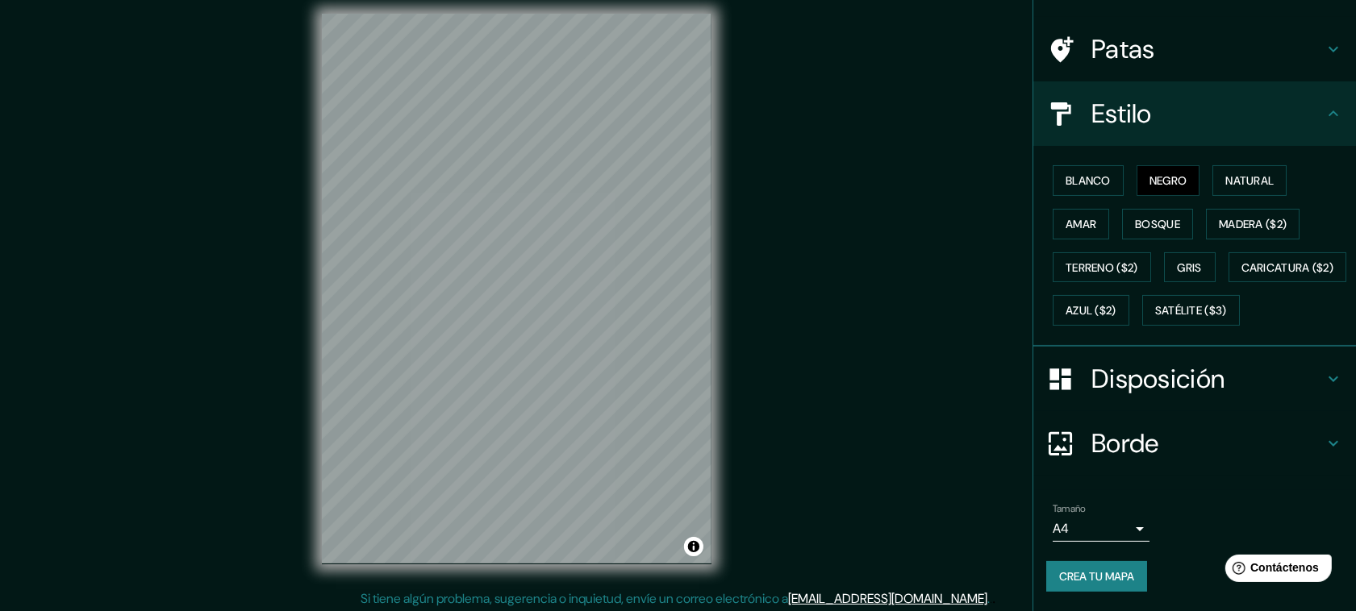
scroll to position [16, 0]
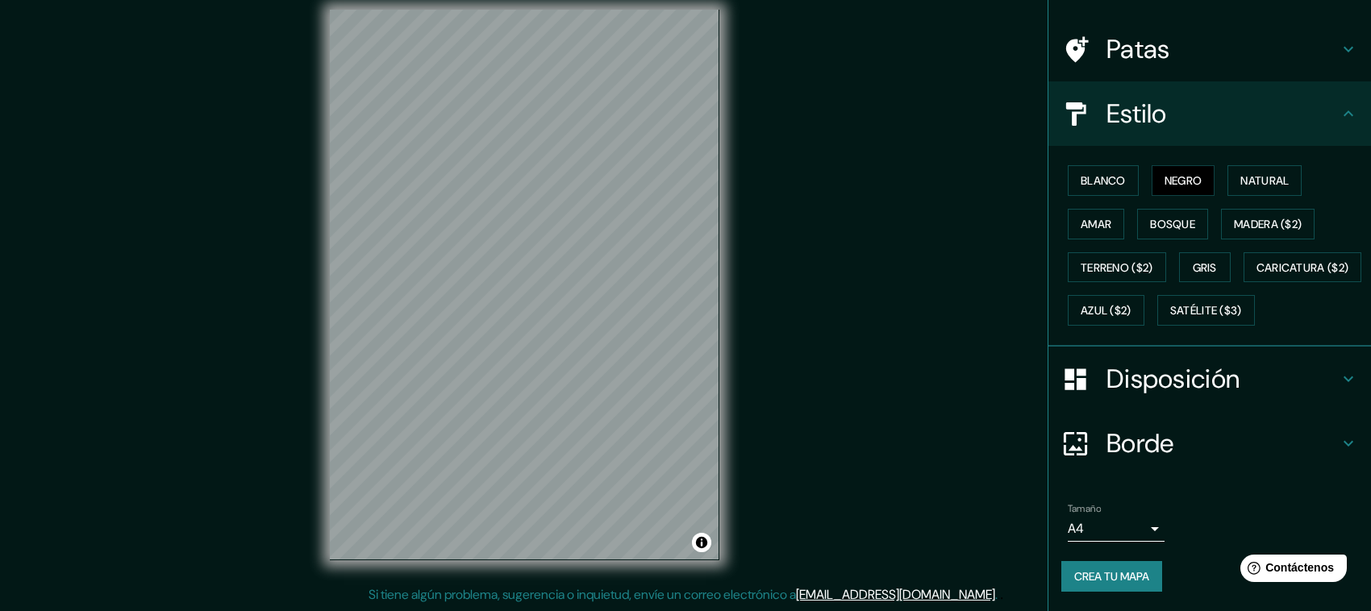
click at [1107, 525] on body "Mappin Ubicación Nueva Esparta, Venezuela Patas Estilo Blanco Negro Natural Ama…" at bounding box center [685, 289] width 1371 height 611
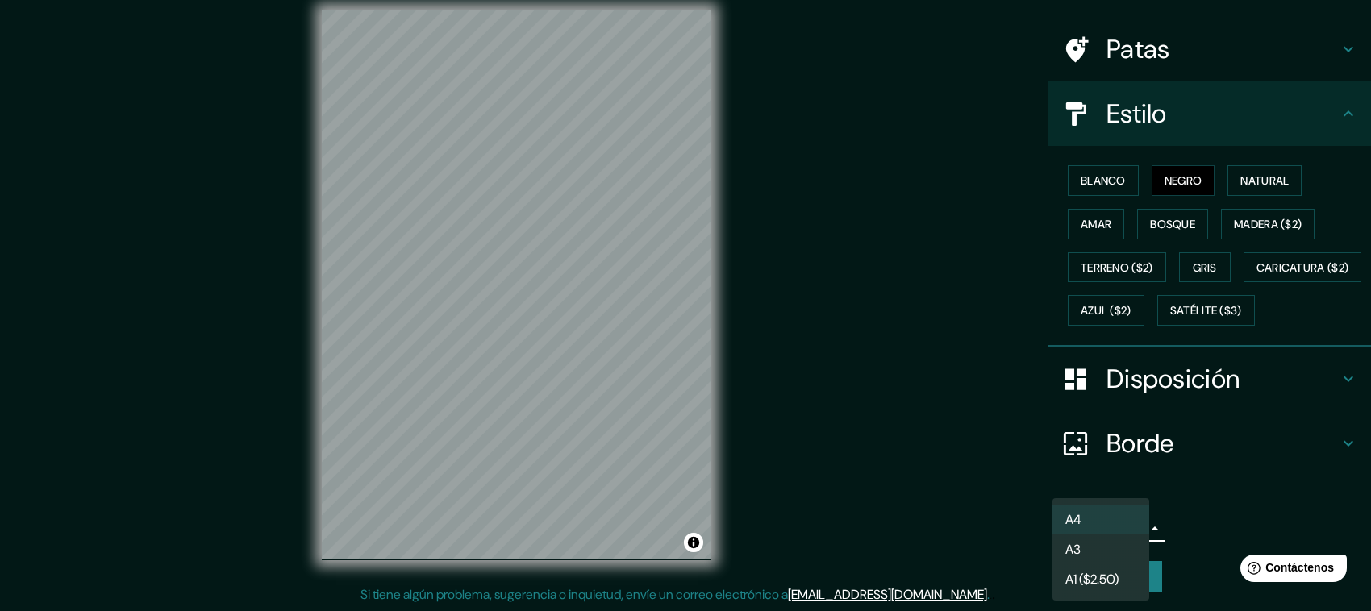
click at [1111, 548] on li "A3" at bounding box center [1100, 550] width 97 height 30
type input "a4"
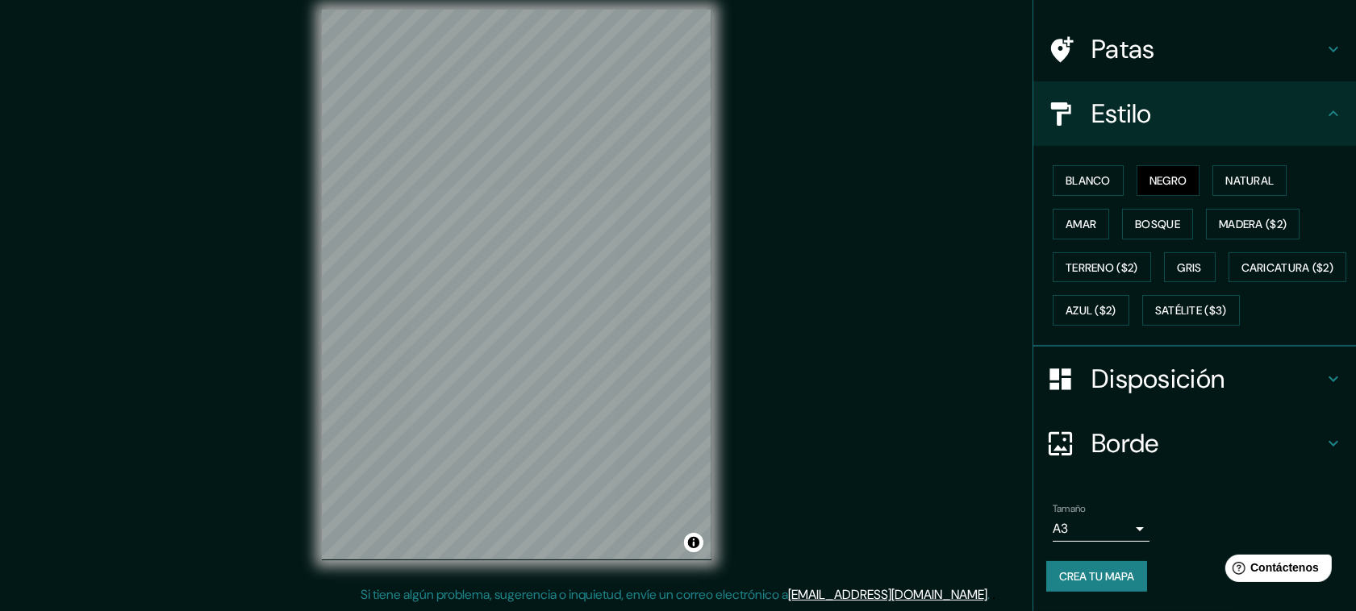
click at [783, 400] on div "Mappin Ubicación Nueva Esparta, Venezuela Patas Estilo Blanco Negro Natural Ama…" at bounding box center [678, 297] width 1356 height 627
drag, startPoint x: 829, startPoint y: 406, endPoint x: 800, endPoint y: 407, distance: 29.1
click at [800, 407] on div "Mappin Ubicación Nueva Esparta, Venezuela Patas Estilo Blanco Negro Natural Ama…" at bounding box center [678, 297] width 1356 height 627
drag, startPoint x: 735, startPoint y: 427, endPoint x: 595, endPoint y: 408, distance: 140.8
click at [591, 408] on div at bounding box center [597, 401] width 13 height 13
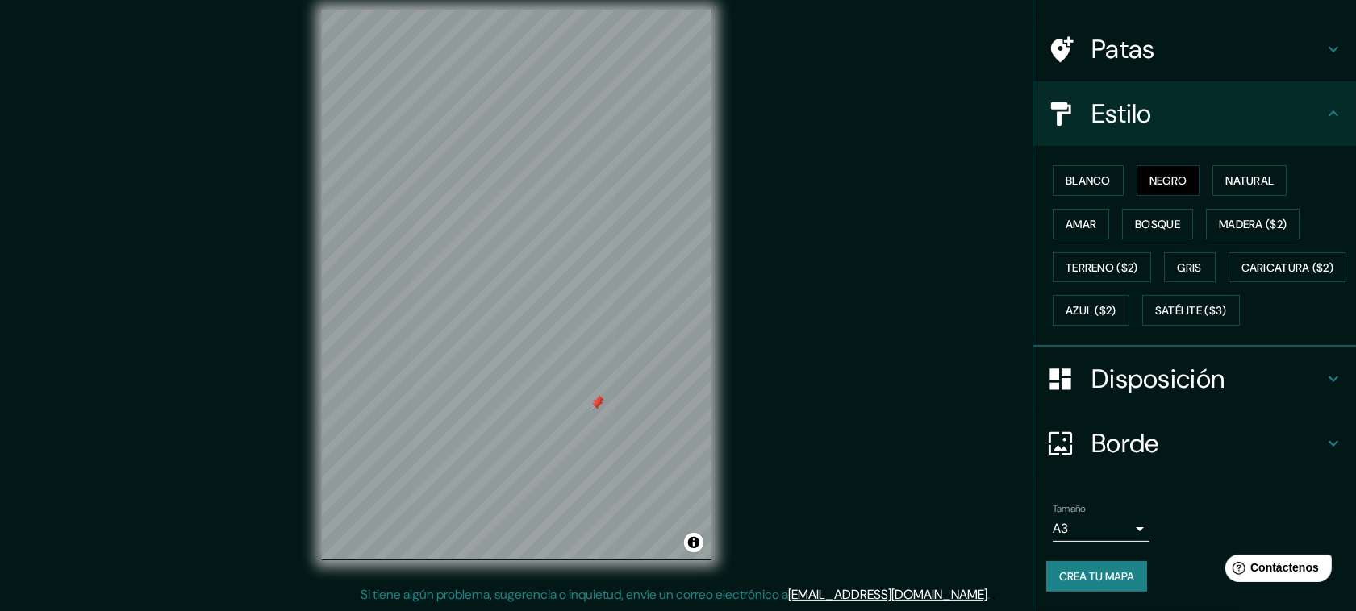
click at [590, 411] on div at bounding box center [596, 404] width 13 height 13
click at [609, 391] on div at bounding box center [606, 391] width 13 height 13
click at [804, 385] on div "Mappin Ubicación Nueva Esparta, Venezuela Patas Estilo Blanco Negro Natural Ama…" at bounding box center [678, 297] width 1356 height 627
click at [299, 315] on div "© Mapbox © OpenStreetMap Improve this map" at bounding box center [516, 285] width 441 height 602
click at [760, 364] on div "Mappin Ubicación Nueva Esparta, Venezuela Patas Estilo Blanco Negro Natural Ama…" at bounding box center [678, 297] width 1356 height 627
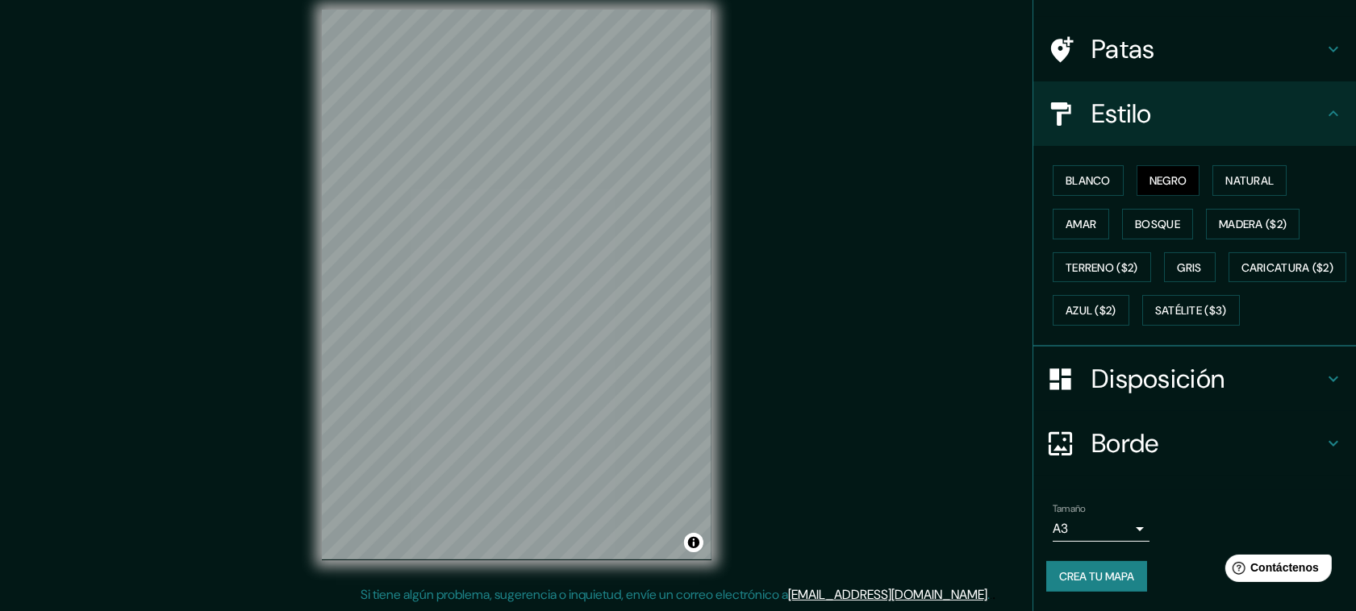
click at [309, 465] on div "© Mapbox © OpenStreetMap Improve this map" at bounding box center [516, 285] width 441 height 602
click at [907, 375] on div "Mappin Ubicación Nueva Esparta, Venezuela Patas Estilo Blanco Negro Natural Ama…" at bounding box center [678, 297] width 1356 height 627
click at [776, 186] on div "Mappin Ubicación Nueva Esparta, Venezuela Patas Estilo Blanco Negro Natural Ama…" at bounding box center [678, 297] width 1356 height 627
click at [718, 364] on div "© Mapbox © OpenStreetMap Improve this map" at bounding box center [516, 285] width 441 height 602
click at [736, 153] on div "© Mapbox © OpenStreetMap Improve this map" at bounding box center [516, 285] width 441 height 602
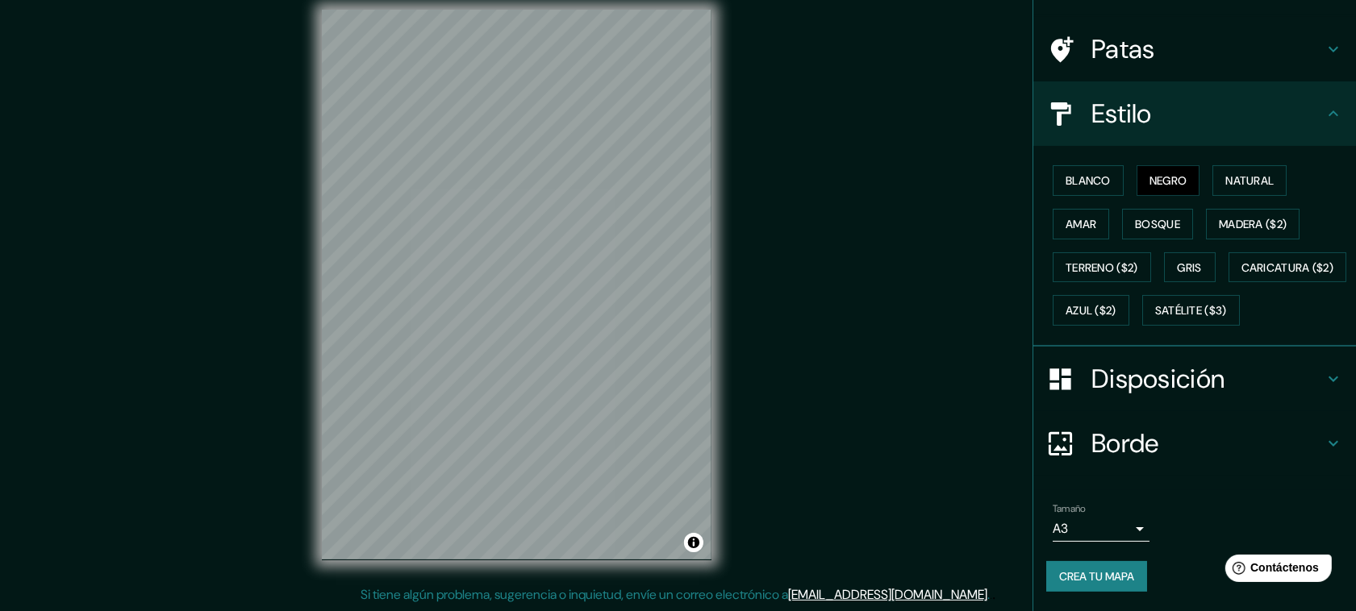
click at [773, 0] on html "Mappin Ubicación Nueva Esparta, Venezuela Patas Estilo Blanco Negro Natural Ama…" at bounding box center [678, 289] width 1356 height 611
click at [489, 595] on html "Mappin Ubicación Nueva Esparta, Venezuela Patas Estilo Blanco Negro Natural Ama…" at bounding box center [678, 289] width 1356 height 611
click at [992, 236] on div "Mappin Ubicación Nueva Esparta, Venezuela Patas Estilo Blanco Negro Natural Ama…" at bounding box center [678, 297] width 1356 height 627
click at [660, 589] on div "Mappin Ubicación Nueva Esparta, Venezuela Patas Estilo Blanco Negro Natural Ama…" at bounding box center [678, 297] width 1356 height 627
click at [714, 474] on div "© Mapbox © OpenStreetMap Improve this map" at bounding box center [516, 285] width 441 height 602
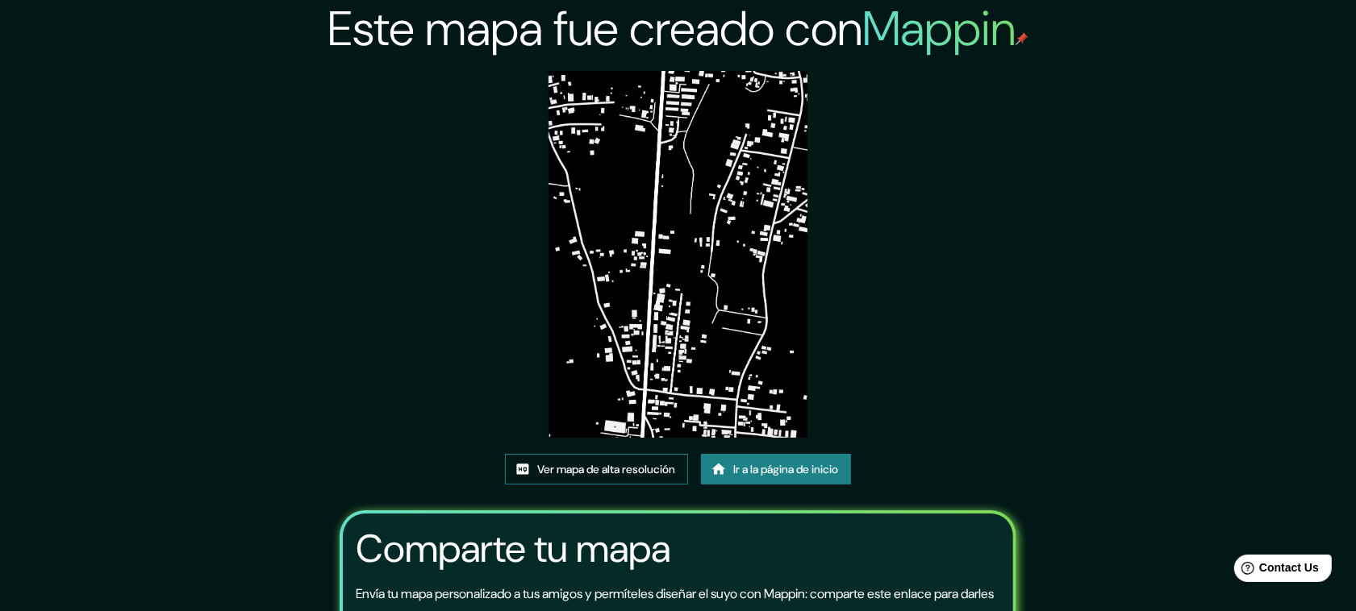
click at [619, 460] on font "Ver mapa de alta resolución" at bounding box center [606, 469] width 138 height 21
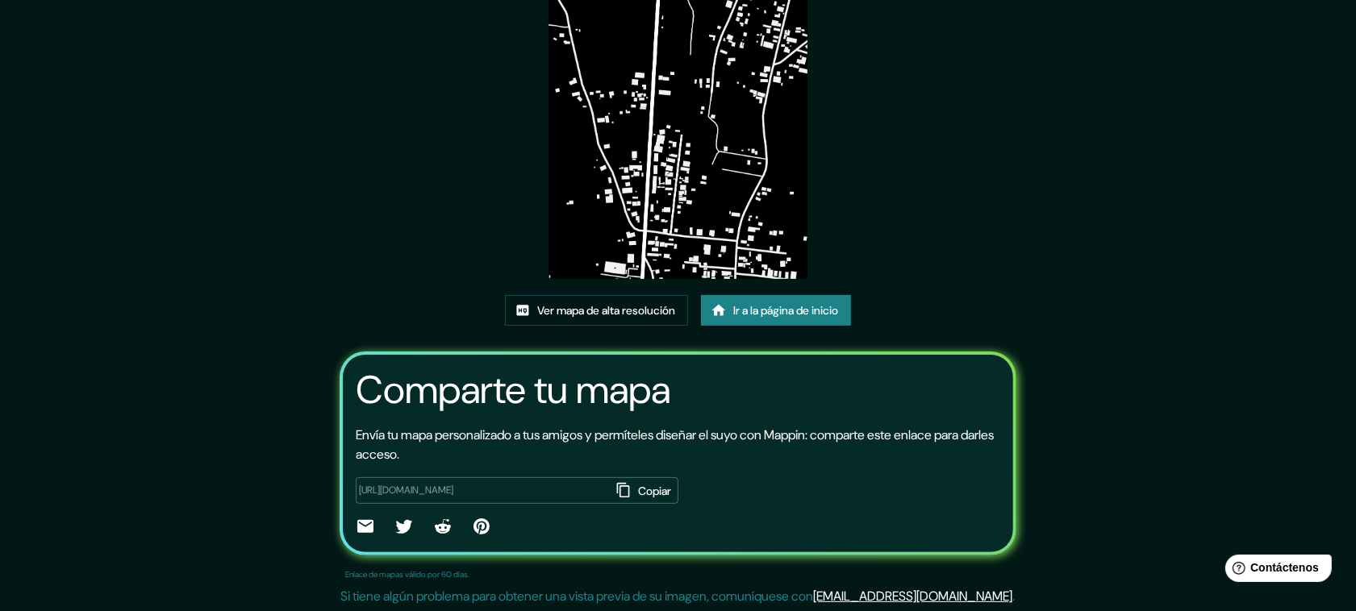
scroll to position [160, 0]
click at [641, 311] on font "Ver mapa de alta resolución" at bounding box center [606, 309] width 138 height 15
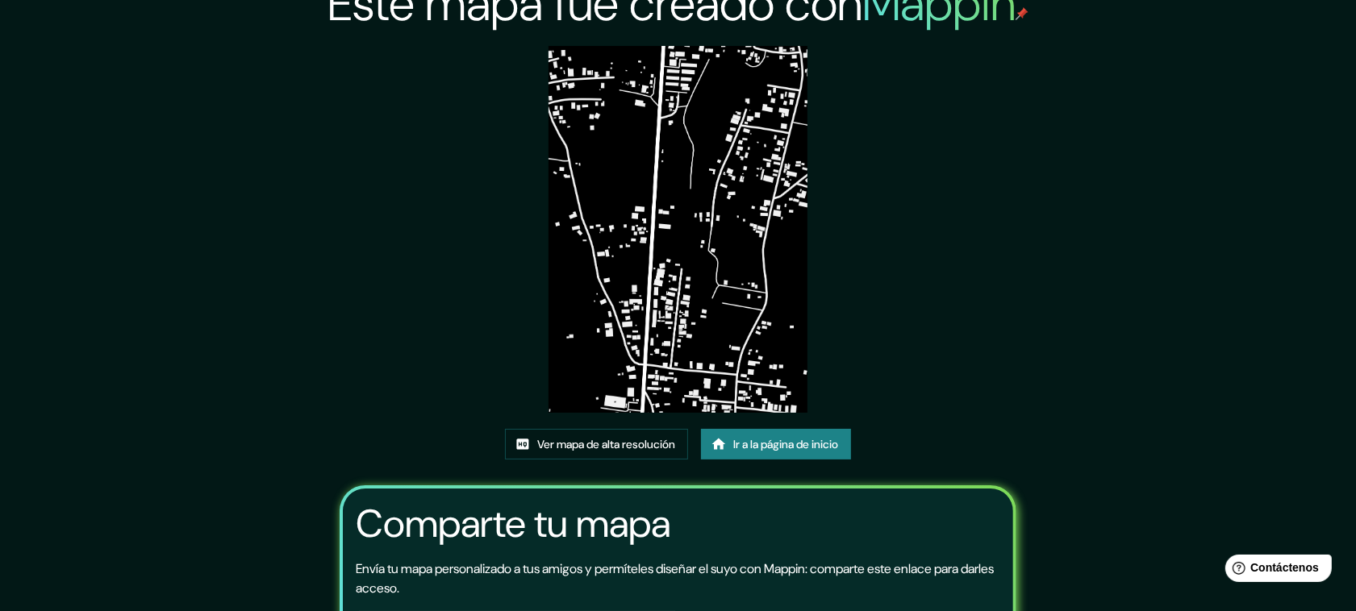
scroll to position [101, 0]
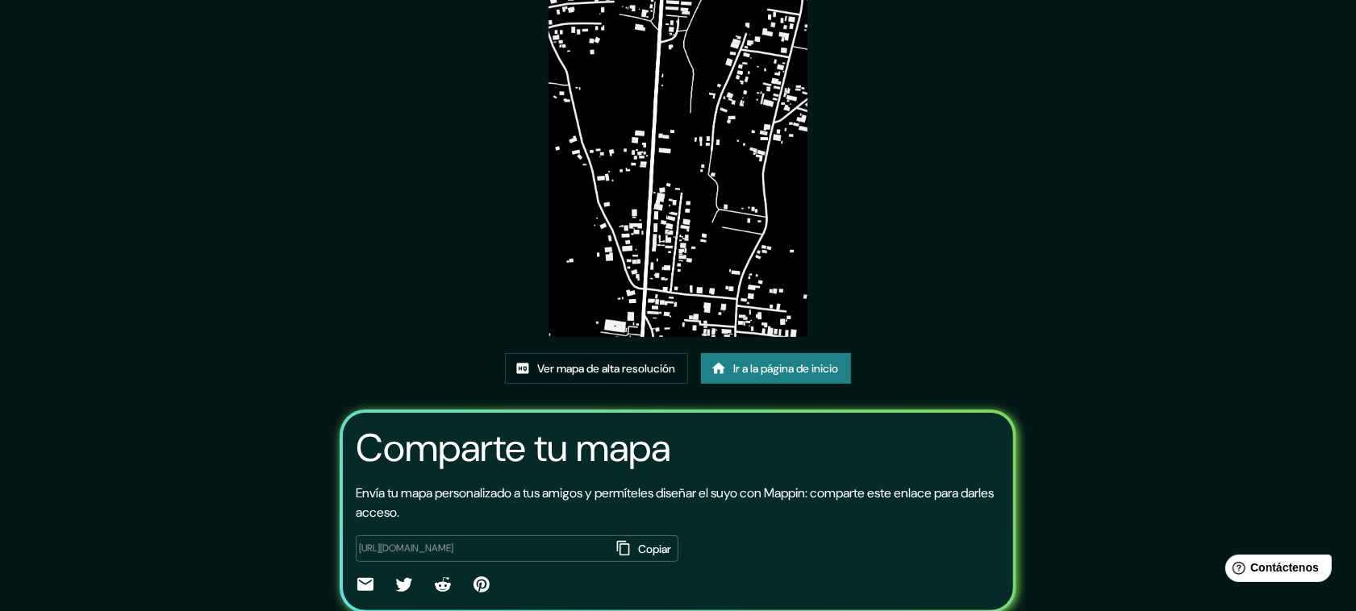
click at [797, 364] on font "Ir a la página de inicio" at bounding box center [785, 368] width 105 height 15
